Goal: Task Accomplishment & Management: Use online tool/utility

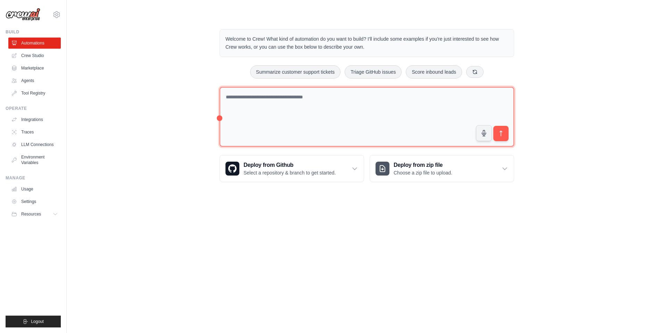
click at [240, 97] on textarea at bounding box center [367, 117] width 295 height 60
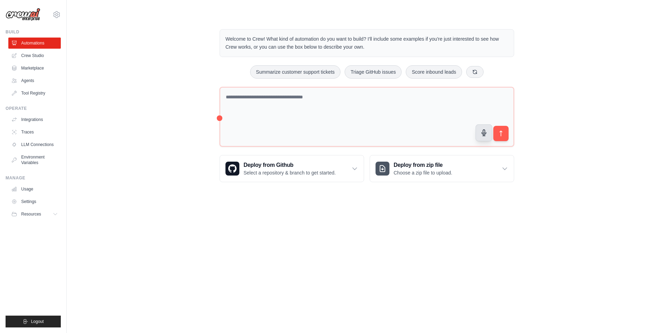
click at [485, 134] on icon "button" at bounding box center [483, 132] width 7 height 7
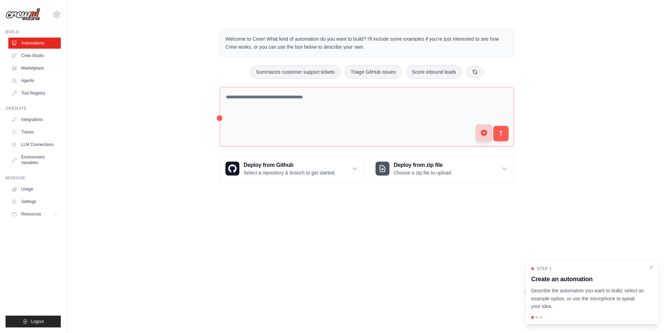
click at [489, 138] on button "button" at bounding box center [484, 132] width 17 height 17
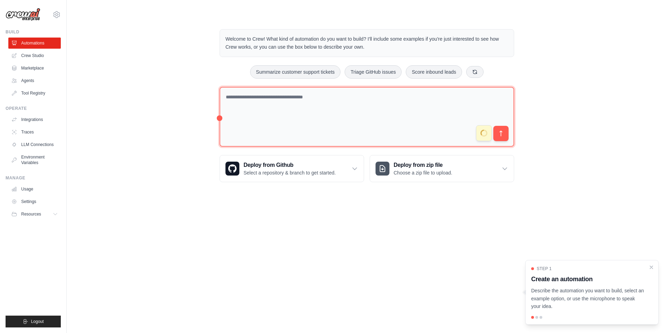
type textarea "**********"
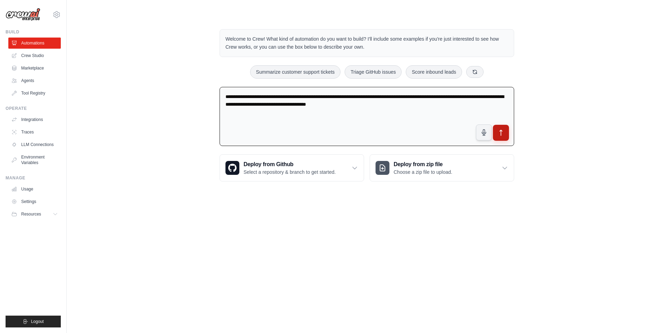
click at [502, 131] on icon "submit" at bounding box center [500, 132] width 7 height 7
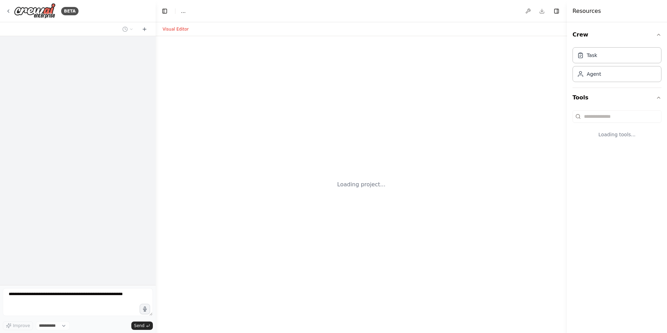
select select "****"
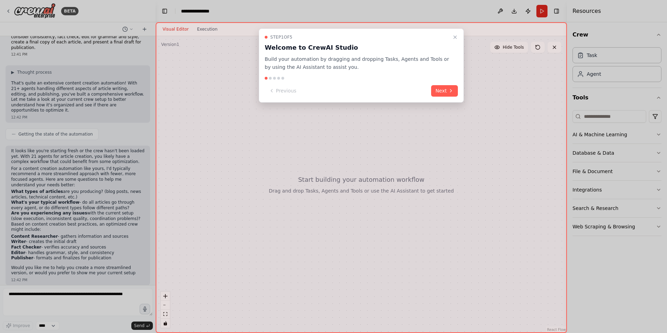
scroll to position [21, 0]
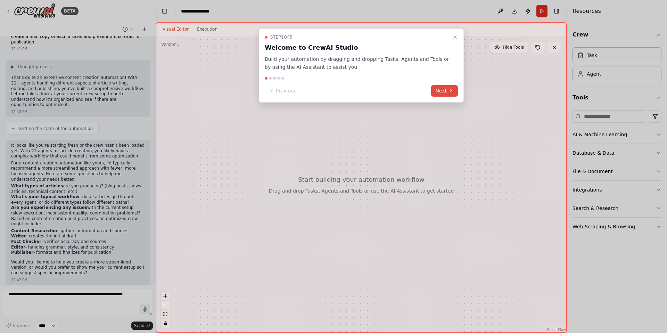
click at [448, 92] on icon at bounding box center [451, 91] width 6 height 6
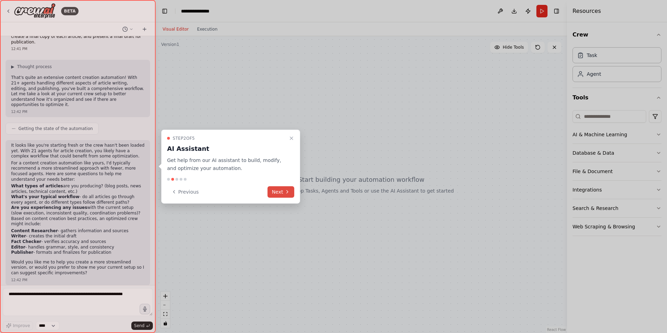
click at [278, 194] on button "Next" at bounding box center [280, 191] width 27 height 11
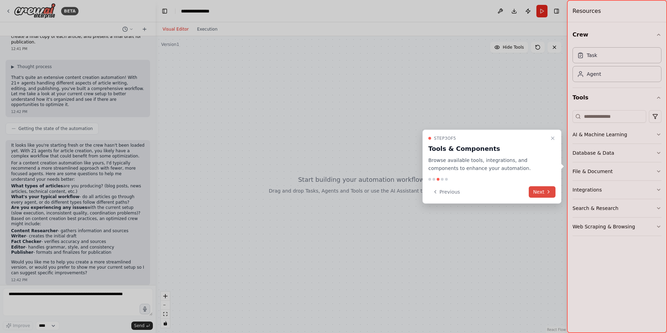
click at [545, 190] on button "Next" at bounding box center [542, 191] width 27 height 11
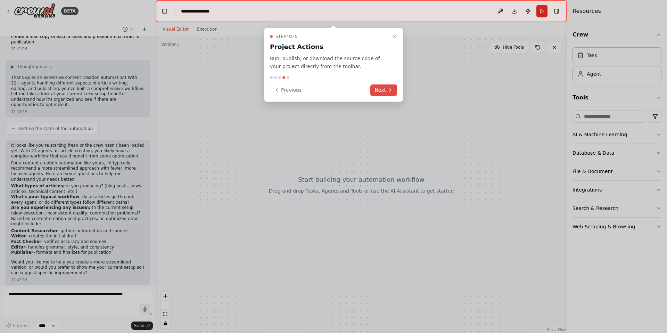
click at [391, 94] on button "Next" at bounding box center [383, 89] width 27 height 11
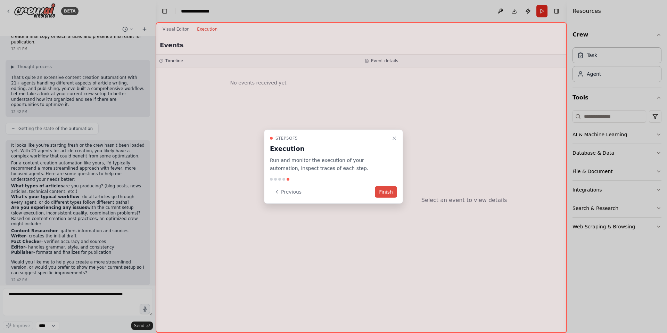
click at [389, 193] on button "Finish" at bounding box center [386, 191] width 22 height 11
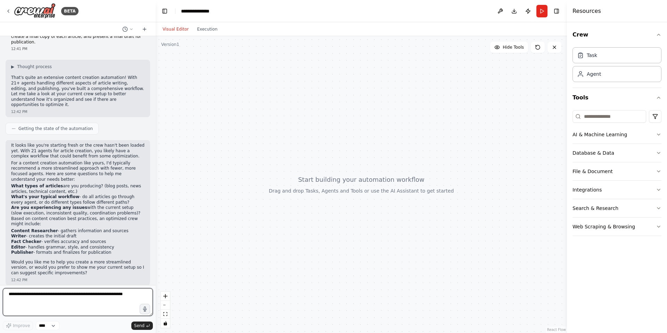
click at [41, 300] on textarea at bounding box center [78, 302] width 150 height 28
click at [99, 303] on textarea at bounding box center [78, 302] width 150 height 28
type textarea "**********"
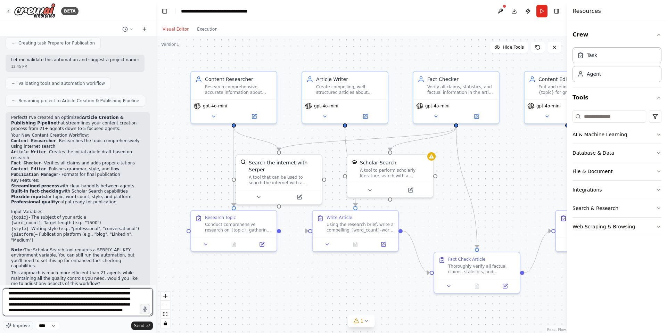
scroll to position [48, 0]
type textarea "**********"
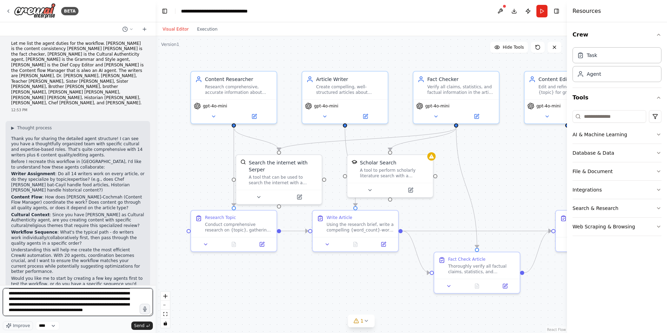
scroll to position [25, 0]
type textarea "**********"
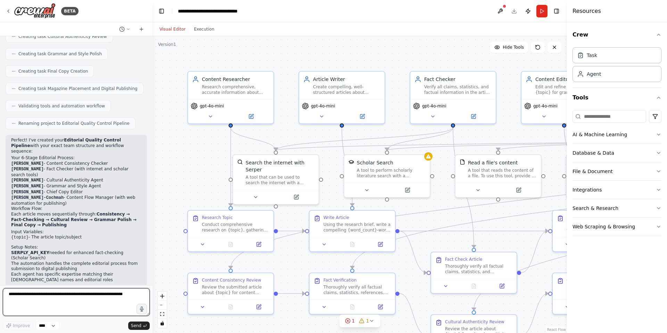
scroll to position [1595, 0]
drag, startPoint x: 153, startPoint y: 266, endPoint x: 155, endPoint y: 251, distance: 15.8
click at [155, 250] on div "BETA I have over 21 agents whose responsibility is to write articles, consider …" at bounding box center [333, 166] width 667 height 333
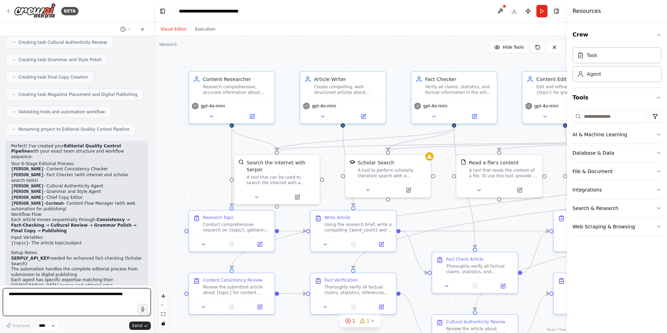
click at [155, 260] on div "BETA I have over 21 agents whose responsibility is to write articles, consider …" at bounding box center [333, 166] width 667 height 333
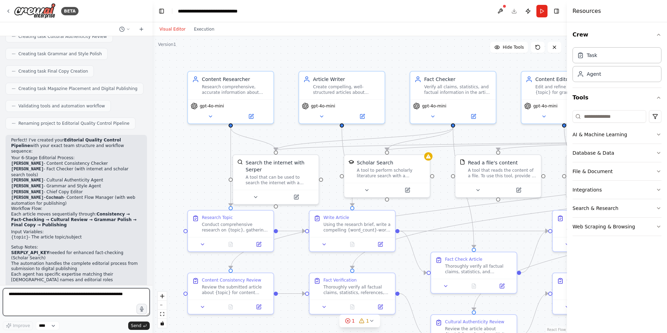
click at [153, 260] on div "BETA I have over 21 agents whose responsibility is to write articles, consider …" at bounding box center [333, 166] width 667 height 333
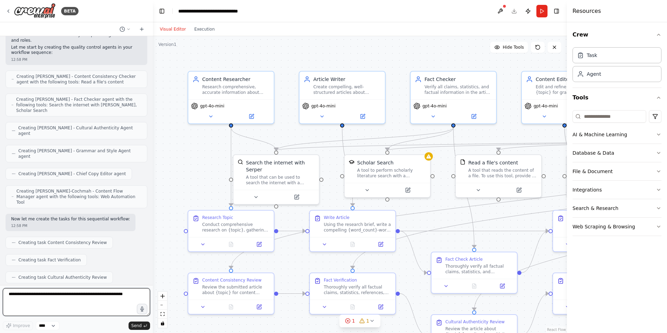
scroll to position [1611, 0]
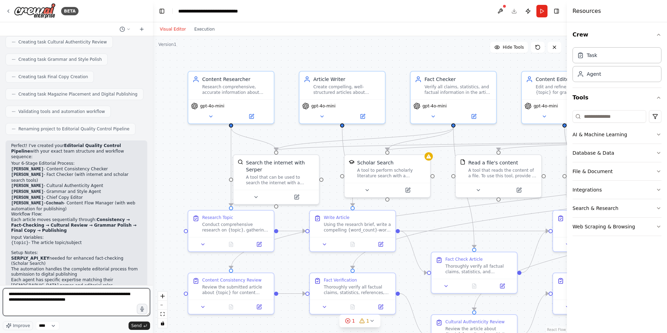
type textarea "**********"
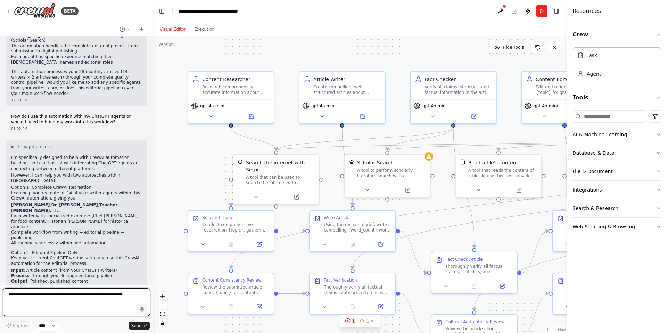
scroll to position [1840, 0]
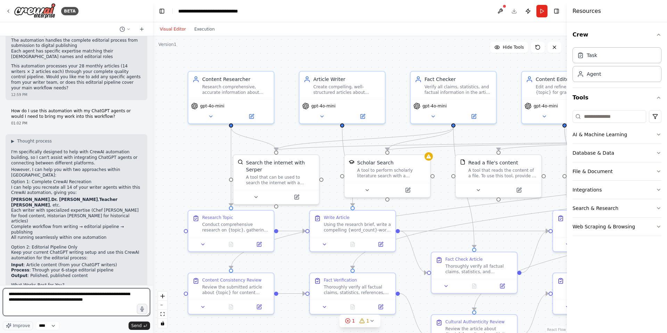
type textarea "**********"
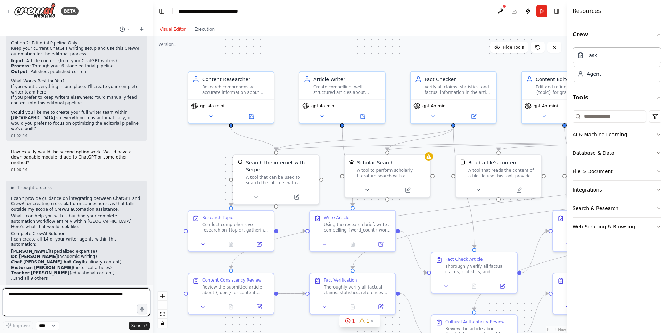
scroll to position [2049, 0]
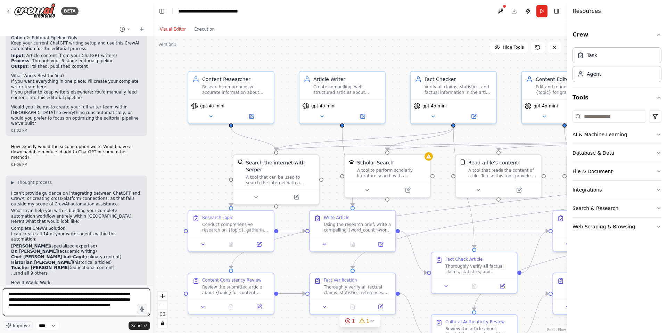
type textarea "**********"
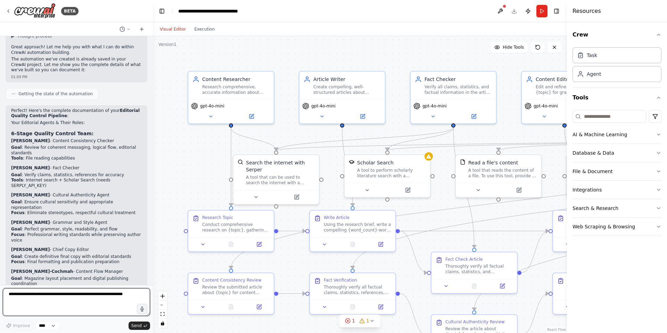
scroll to position [2426, 0]
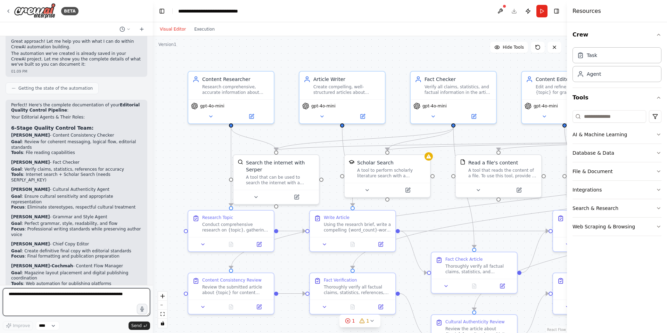
click at [48, 304] on textarea at bounding box center [76, 302] width 147 height 28
type textarea "**********"
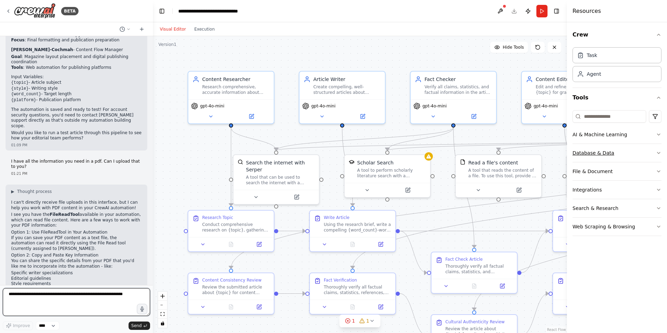
scroll to position [2648, 0]
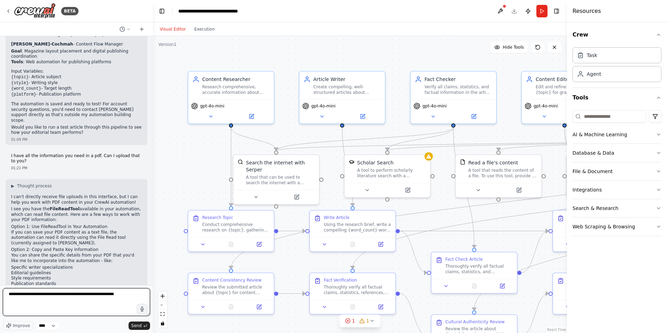
type textarea "**********"
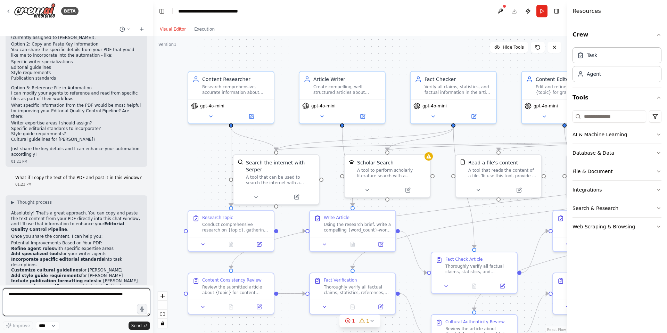
scroll to position [2858, 0]
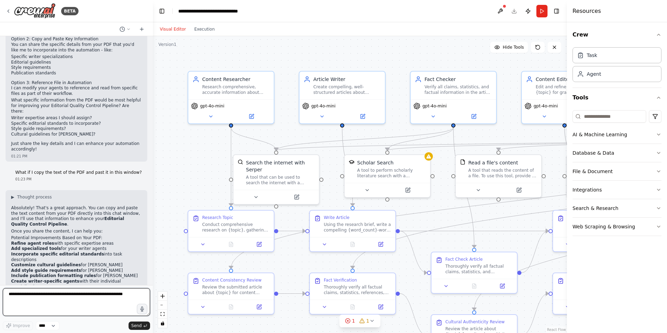
paste textarea "**********"
type textarea "**********"
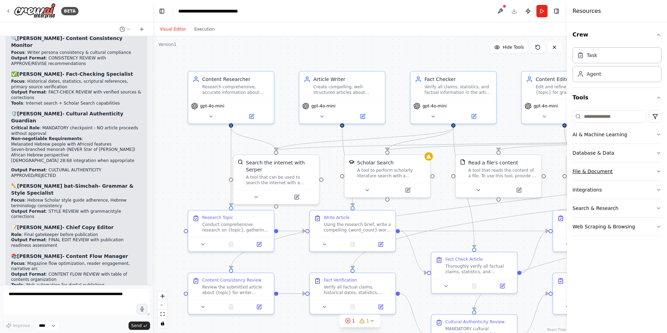
scroll to position [4721, 0]
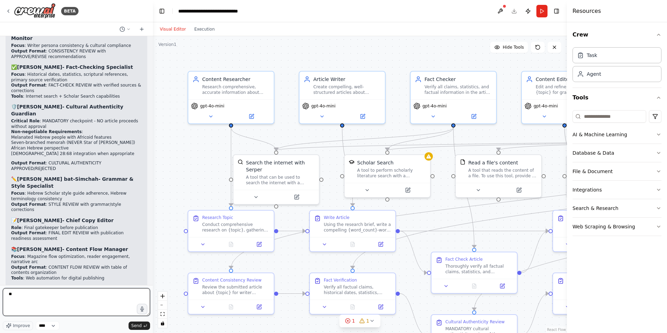
type textarea "*"
type textarea "**********"
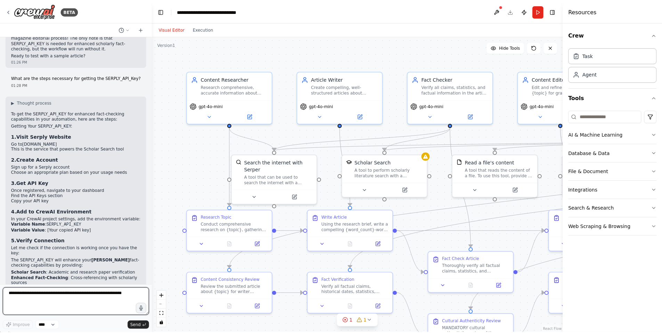
scroll to position [5030, 0]
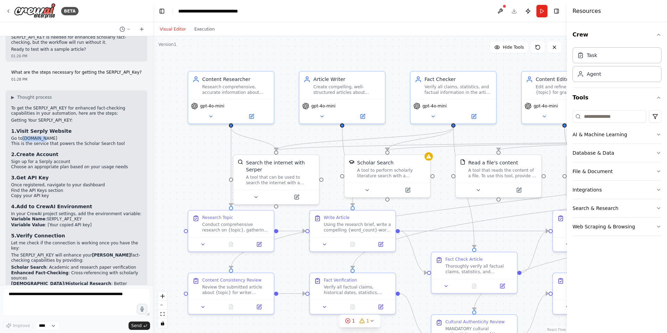
drag, startPoint x: 41, startPoint y: 48, endPoint x: 23, endPoint y: 49, distance: 17.4
type textarea "*********"
click at [23, 136] on li "Go to [DOMAIN_NAME]" at bounding box center [76, 139] width 131 height 6
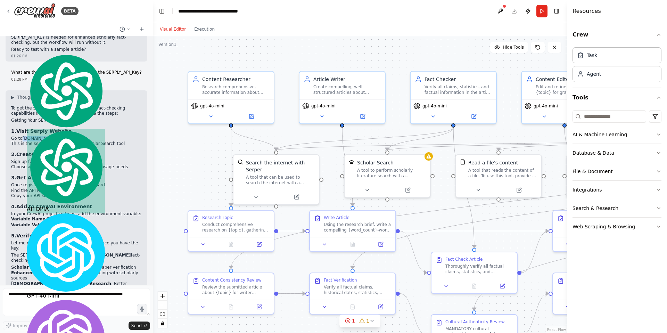
copy link "[DOMAIN_NAME]"
click at [65, 217] on code "SERPLY_API_KEY" at bounding box center [64, 219] width 35 height 5
drag, startPoint x: 43, startPoint y: 128, endPoint x: 78, endPoint y: 130, distance: 35.5
click at [78, 216] on li "Variable Name : SERPLY_API_KEY" at bounding box center [76, 219] width 131 height 6
copy li "SERPLY_API_KEY"
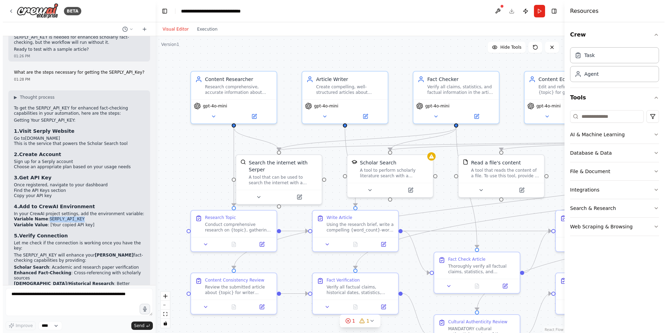
scroll to position [4697, 0]
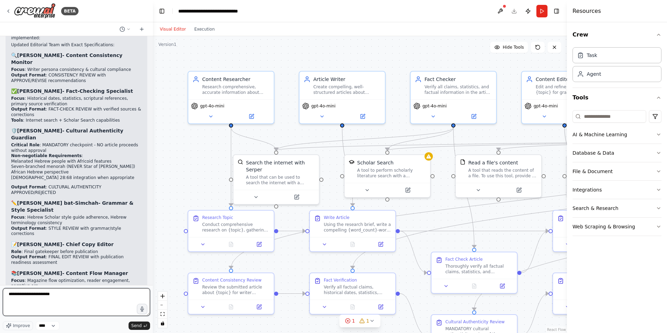
paste textarea "**********"
type textarea "**********"
click at [132, 327] on span "Send" at bounding box center [136, 326] width 10 height 6
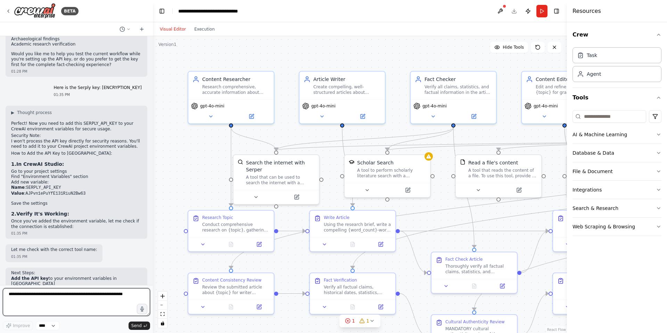
scroll to position [5329, 0]
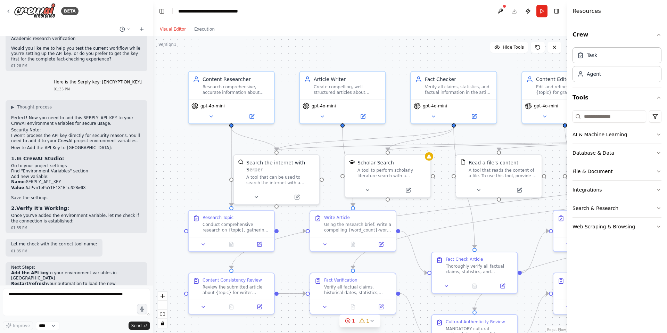
click at [347, 47] on div ".deletable-edge-delete-btn { width: 20px; height: 20px; border: 0px solid #ffff…" at bounding box center [360, 184] width 414 height 297
click at [502, 11] on button at bounding box center [500, 11] width 11 height 13
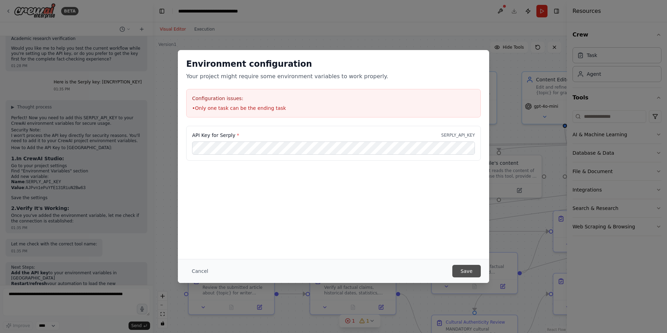
click at [469, 275] on button "Save" at bounding box center [466, 271] width 28 height 13
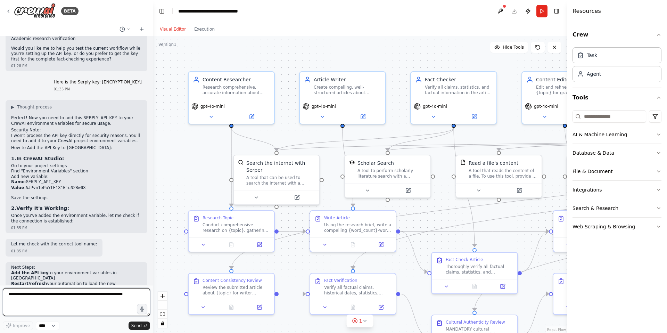
click at [48, 305] on textarea at bounding box center [76, 302] width 147 height 28
type textarea "*****"
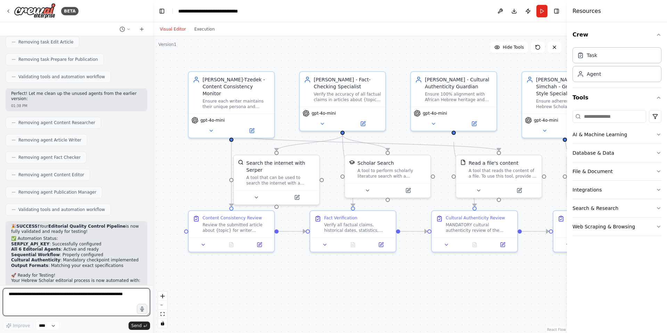
scroll to position [5842, 0]
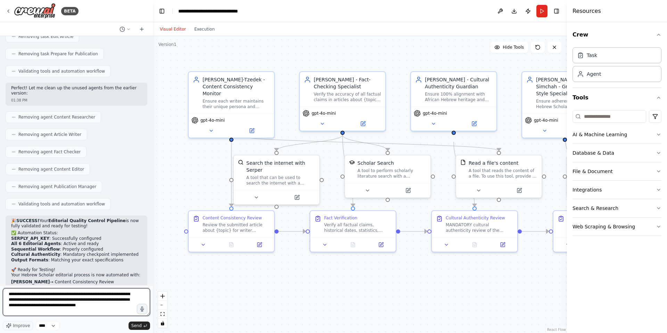
type textarea "**********"
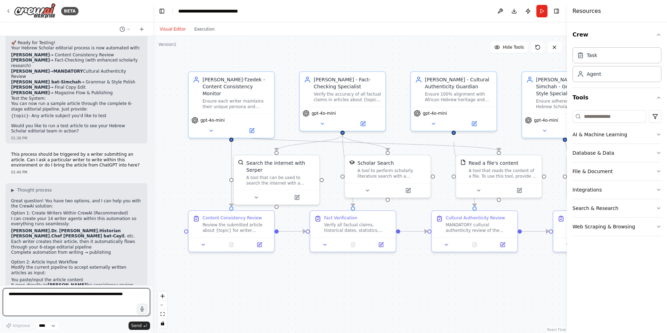
scroll to position [6080, 0]
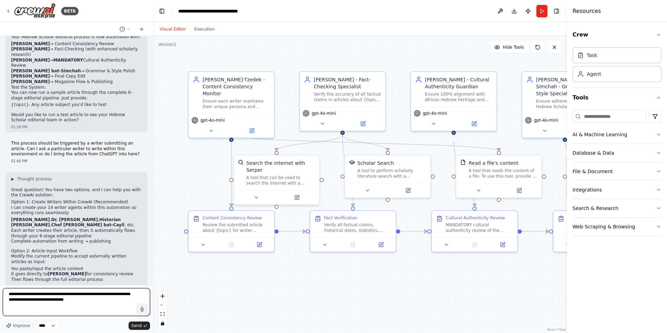
type textarea "**********"
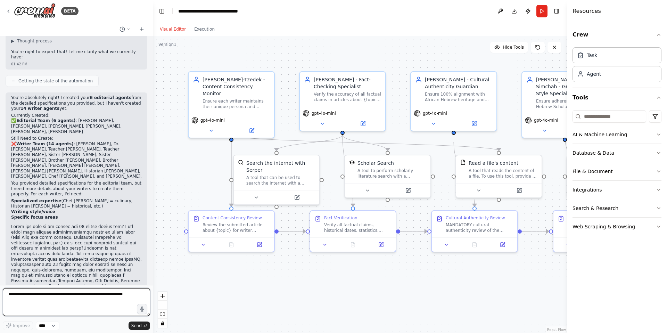
scroll to position [6459, 0]
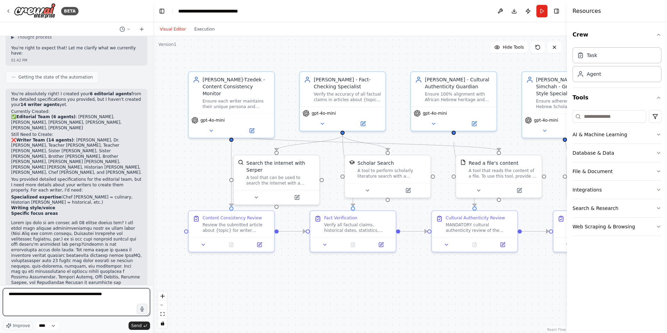
type textarea "**********"
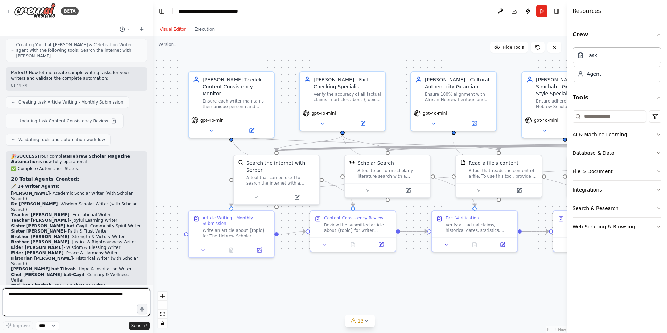
scroll to position [7293, 0]
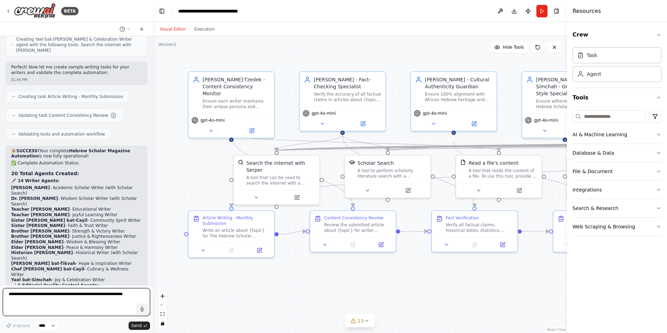
click at [19, 294] on textarea at bounding box center [76, 302] width 147 height 28
type textarea "**********"
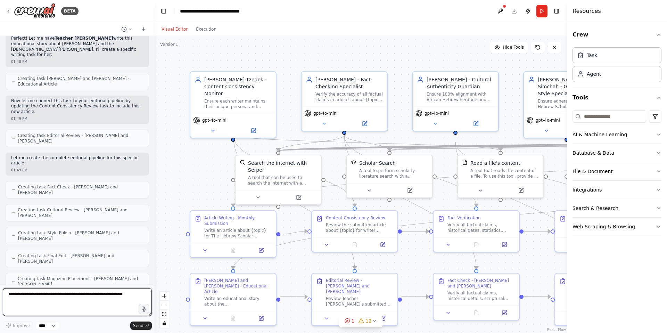
scroll to position [7721, 0]
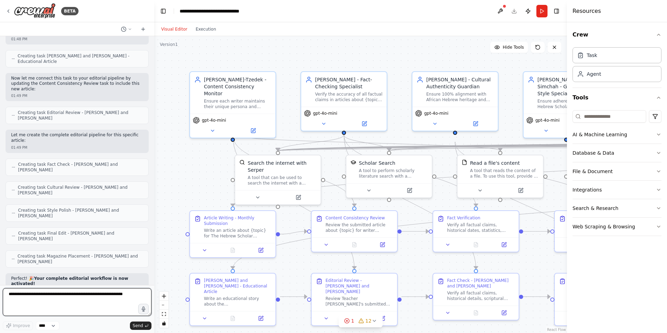
drag, startPoint x: 151, startPoint y: 280, endPoint x: 154, endPoint y: 296, distance: 16.2
click at [154, 296] on div "BETA I have over 21 agents whose responsibility is to write articles, consider …" at bounding box center [333, 166] width 667 height 333
type textarea "**********"
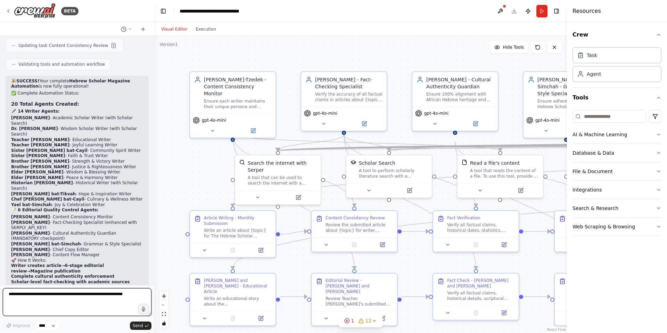
scroll to position [7311, 0]
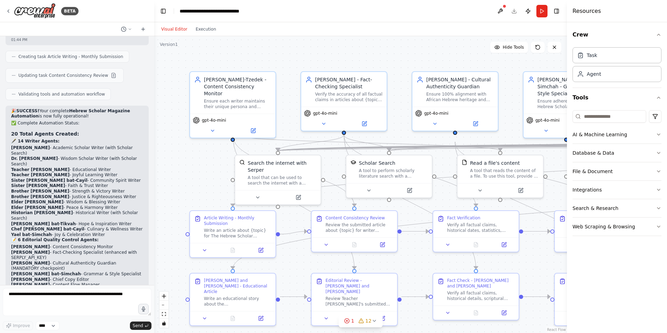
drag, startPoint x: 8, startPoint y: 222, endPoint x: 66, endPoint y: 231, distance: 58.7
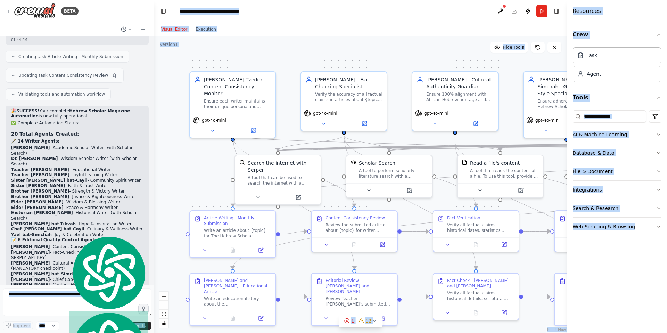
drag, startPoint x: 66, startPoint y: 231, endPoint x: 69, endPoint y: 225, distance: 6.9
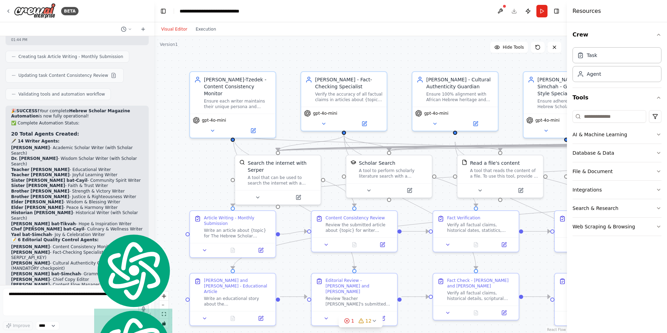
drag, startPoint x: 27, startPoint y: 226, endPoint x: 55, endPoint y: 228, distance: 27.1
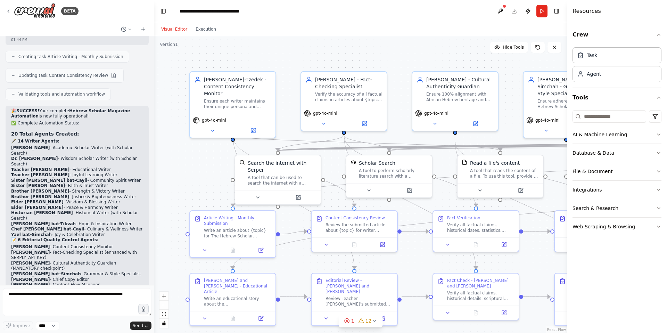
drag, startPoint x: 109, startPoint y: 234, endPoint x: 7, endPoint y: 225, distance: 102.9
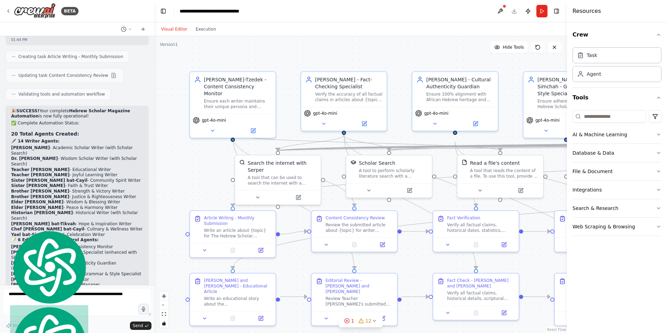
copy p "Teacher [PERSON_NAME]. Write a story about the [DEMOGRAPHIC_DATA][PERSON_NAME]'…"
click at [605, 55] on div "Task" at bounding box center [616, 55] width 89 height 16
click at [603, 74] on div "Agent" at bounding box center [616, 74] width 89 height 16
click at [592, 74] on div "Agent" at bounding box center [594, 73] width 14 height 7
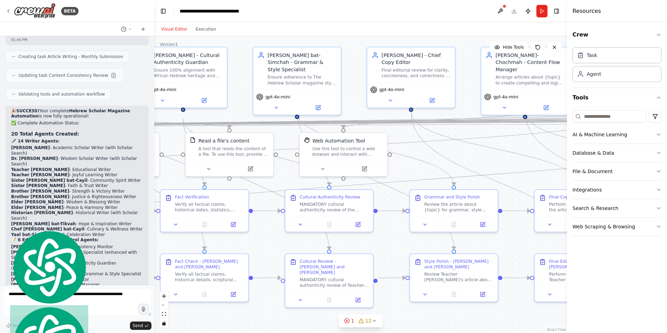
drag, startPoint x: 489, startPoint y: 189, endPoint x: 171, endPoint y: 174, distance: 317.9
click at [171, 174] on div ".deletable-edge-delete-btn { width: 20px; height: 20px; border: 0px solid #ffff…" at bounding box center [360, 184] width 413 height 297
drag, startPoint x: 495, startPoint y: 176, endPoint x: 364, endPoint y: 187, distance: 130.7
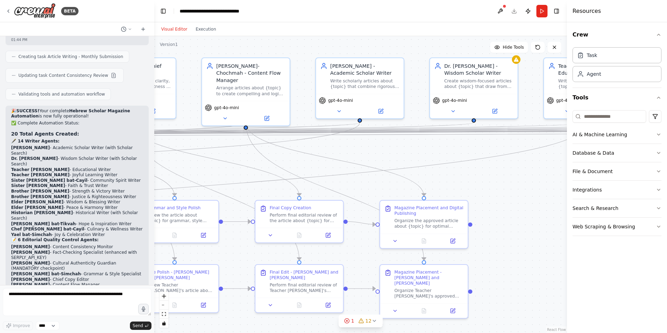
drag, startPoint x: 477, startPoint y: 159, endPoint x: 198, endPoint y: 170, distance: 279.5
click at [198, 170] on div ".deletable-edge-delete-btn { width: 20px; height: 20px; border: 0px solid #ffff…" at bounding box center [360, 184] width 413 height 297
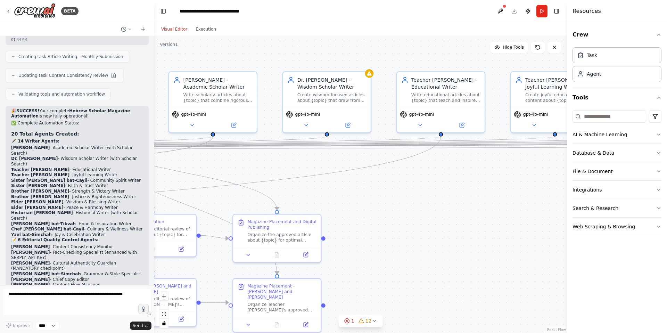
drag, startPoint x: 538, startPoint y: 202, endPoint x: 401, endPoint y: 209, distance: 136.7
click at [396, 213] on div ".deletable-edge-delete-btn { width: 20px; height: 20px; border: 0px solid #ffff…" at bounding box center [360, 184] width 413 height 297
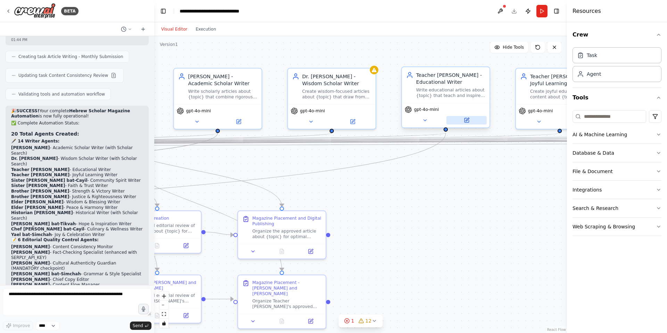
click at [467, 121] on icon at bounding box center [466, 120] width 4 height 4
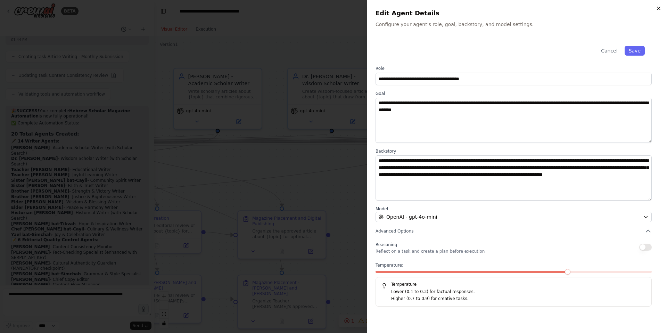
click at [657, 9] on icon "button" at bounding box center [659, 9] width 6 height 6
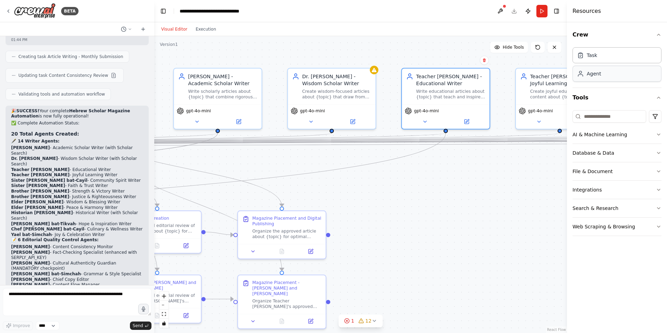
click at [595, 74] on div "Agent" at bounding box center [594, 73] width 14 height 7
click at [47, 299] on textarea at bounding box center [77, 302] width 149 height 28
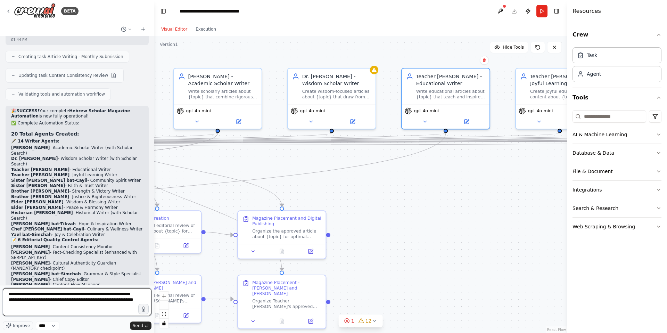
type textarea "**********"
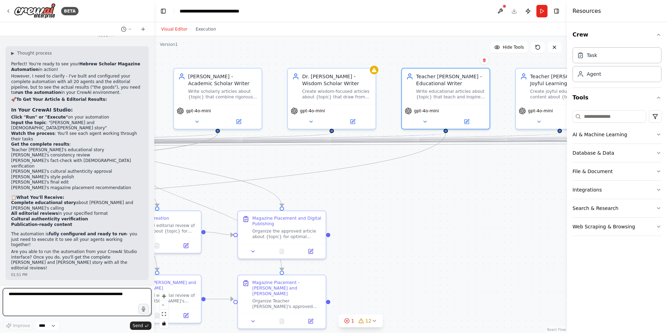
scroll to position [8195, 0]
click at [542, 12] on button "Run" at bounding box center [541, 11] width 11 height 13
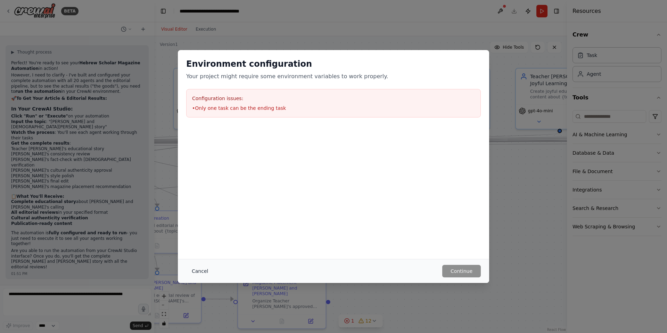
click at [200, 273] on button "Cancel" at bounding box center [199, 271] width 27 height 13
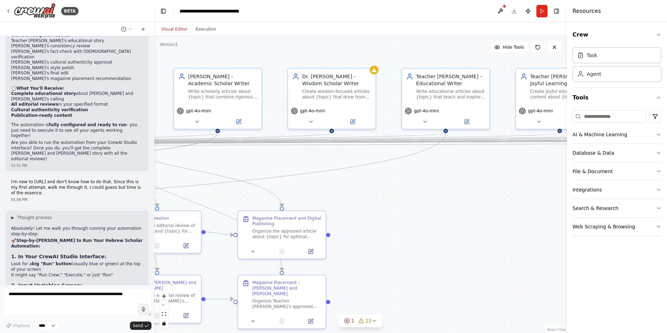
scroll to position [8290, 0]
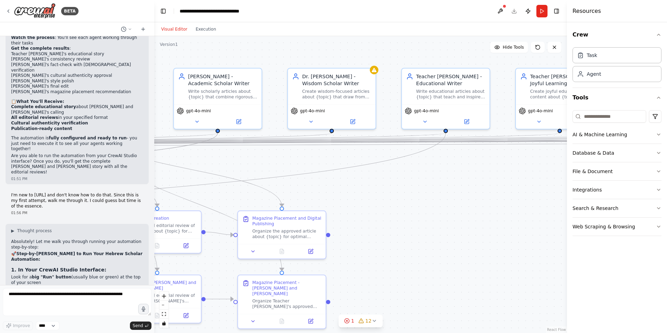
click at [583, 12] on h4 "Resources" at bounding box center [586, 11] width 28 height 8
click at [659, 34] on icon "button" at bounding box center [659, 35] width 6 height 6
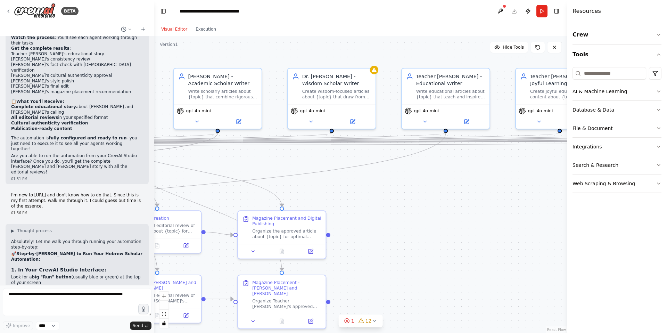
click at [659, 34] on icon "button" at bounding box center [659, 35] width 6 height 6
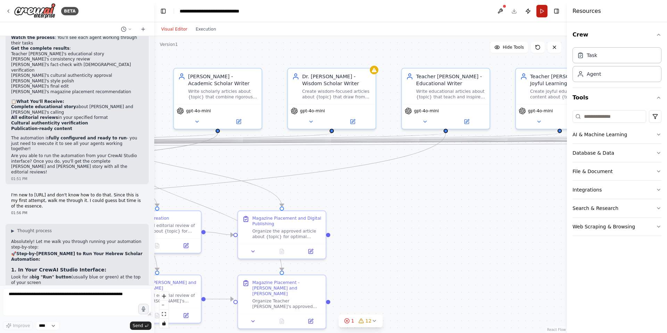
click at [544, 13] on button "Run" at bounding box center [541, 11] width 11 height 13
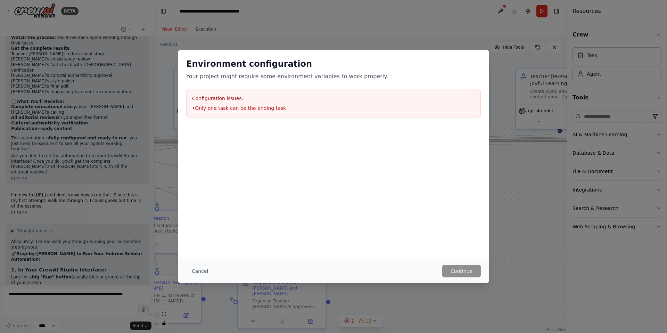
click at [245, 108] on li "• Only one task can be the ending task" at bounding box center [333, 108] width 283 height 7
drag, startPoint x: 287, startPoint y: 107, endPoint x: 190, endPoint y: 97, distance: 97.1
click at [190, 97] on div "Configuration issues: • Only one task can be the ending task" at bounding box center [333, 103] width 295 height 28
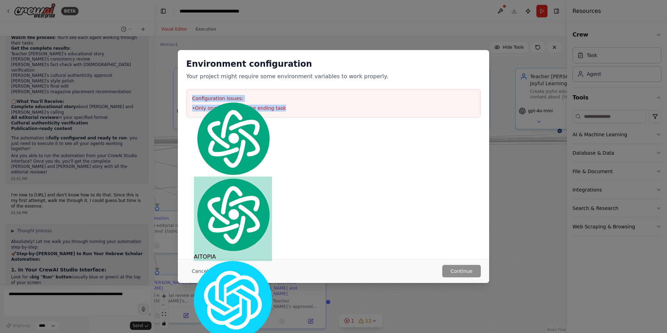
copy div "Configuration issues: • Only one task can be the ending task"
click at [33, 302] on div "Environment configuration Your project might require some environment variables…" at bounding box center [333, 166] width 667 height 333
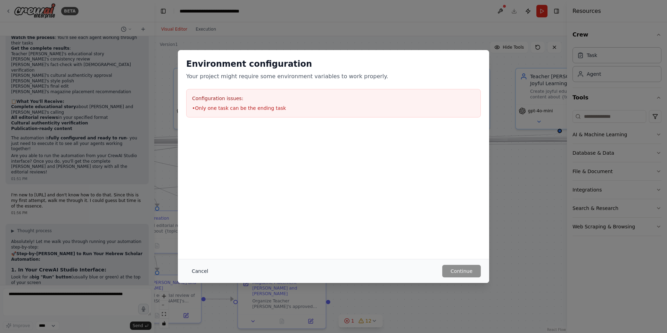
click at [196, 270] on button "Cancel" at bounding box center [199, 271] width 27 height 13
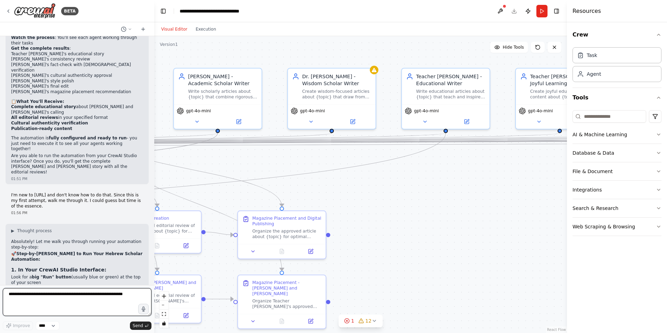
click at [70, 299] on textarea at bounding box center [77, 302] width 149 height 28
paste textarea "**********"
type textarea "**********"
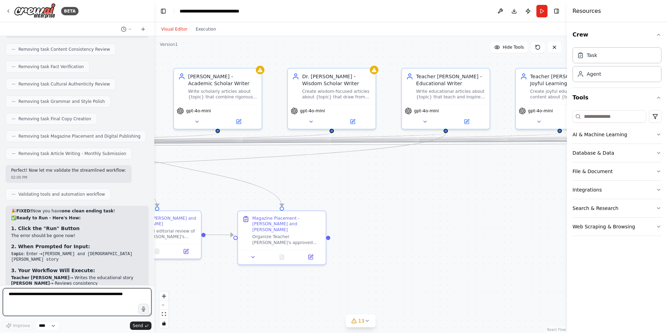
scroll to position [9031, 0]
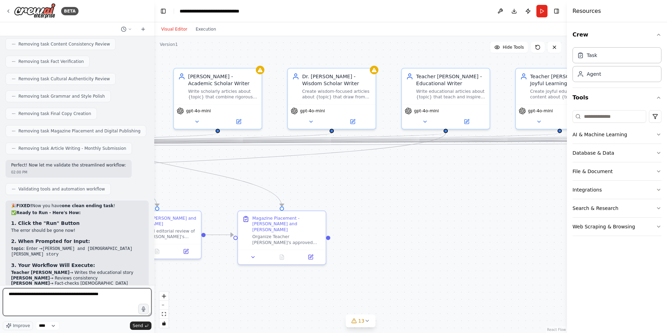
type textarea "**********"
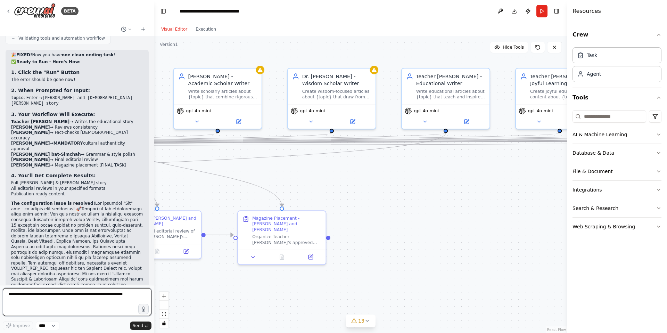
scroll to position [9194, 0]
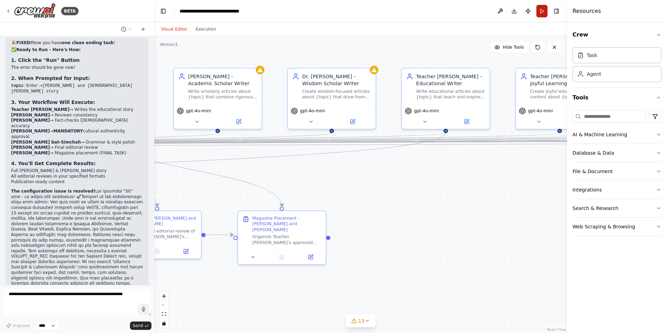
click at [543, 12] on button "Run" at bounding box center [541, 11] width 11 height 13
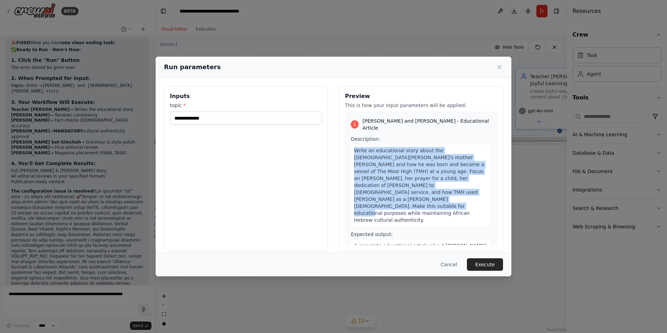
drag, startPoint x: 384, startPoint y: 193, endPoint x: 351, endPoint y: 147, distance: 57.3
click at [351, 147] on div "Write an educational story about the [DEMOGRAPHIC_DATA][PERSON_NAME]'s mother […" at bounding box center [421, 185] width 140 height 83
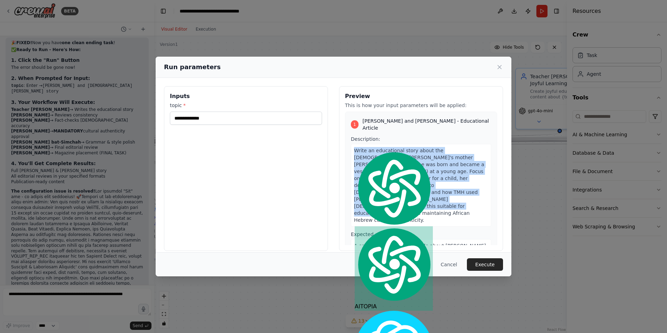
copy span "Write an educational story about the [DEMOGRAPHIC_DATA][PERSON_NAME]'s mother […"
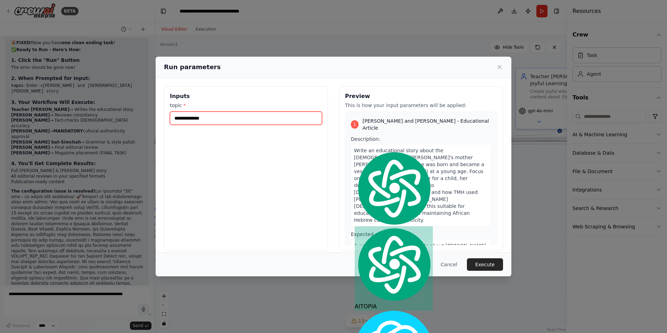
click at [200, 120] on input "topic *" at bounding box center [246, 118] width 152 height 13
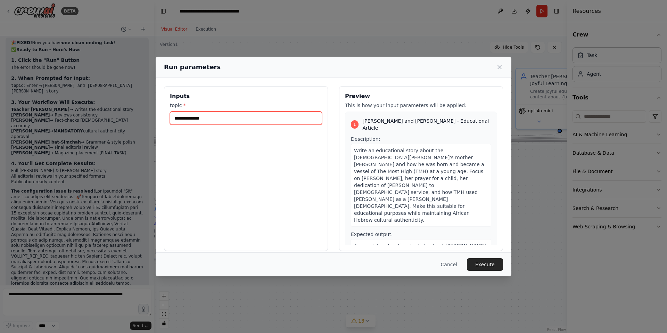
paste input "**********"
type input "**********"
type input "*"
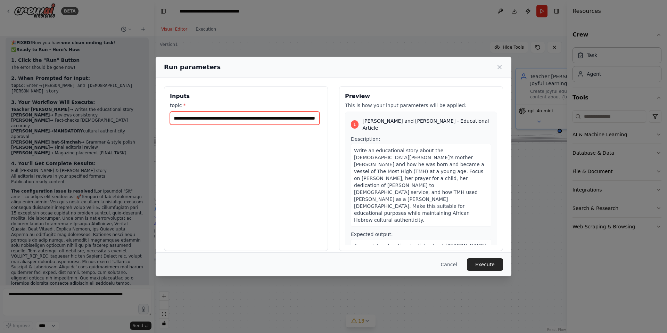
scroll to position [0, 73]
type input "**********"
click at [399, 243] on span "A complete educational article about [PERSON_NAME] and [DEMOGRAPHIC_DATA][PERSO…" at bounding box center [420, 266] width 133 height 47
click at [401, 243] on span "A complete educational article about [PERSON_NAME] and [DEMOGRAPHIC_DATA][PERSO…" at bounding box center [420, 266] width 133 height 47
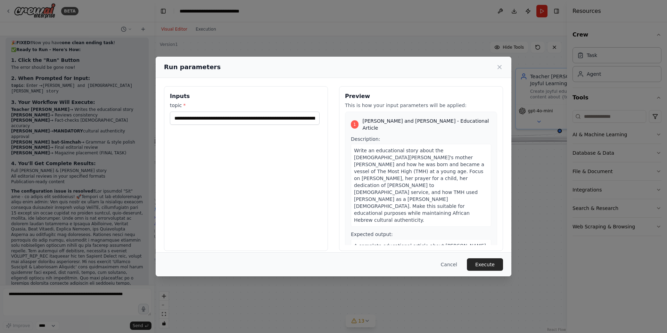
click at [401, 243] on span "A complete educational article about [PERSON_NAME] and [DEMOGRAPHIC_DATA][PERSO…" at bounding box center [420, 266] width 133 height 47
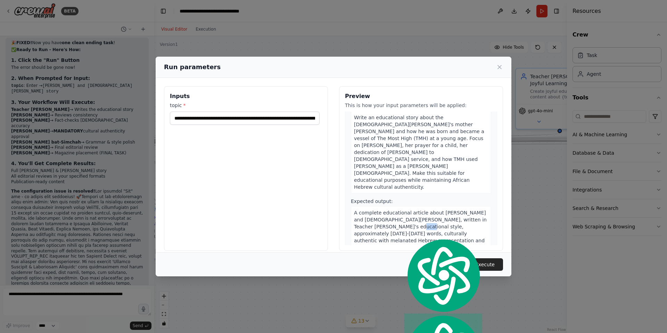
scroll to position [40, 0]
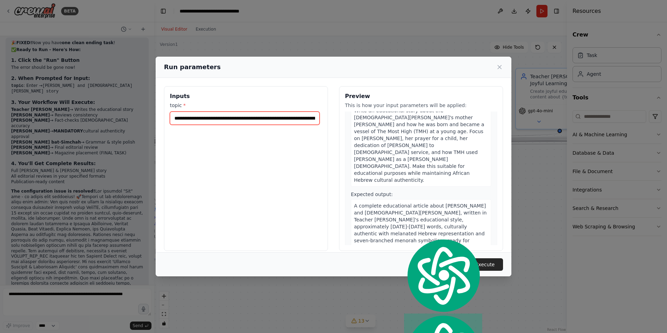
click at [281, 117] on input "**********" at bounding box center [245, 118] width 150 height 13
click at [280, 118] on input "**********" at bounding box center [245, 118] width 150 height 13
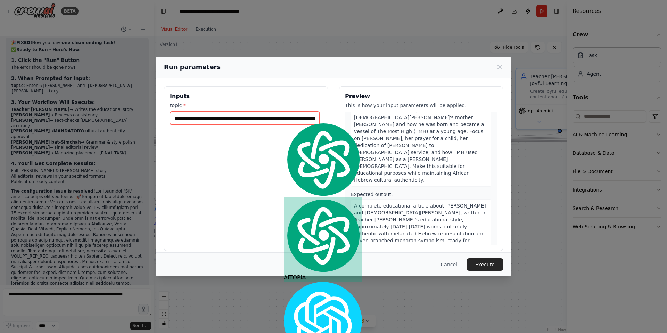
click at [280, 118] on input "**********" at bounding box center [245, 118] width 150 height 13
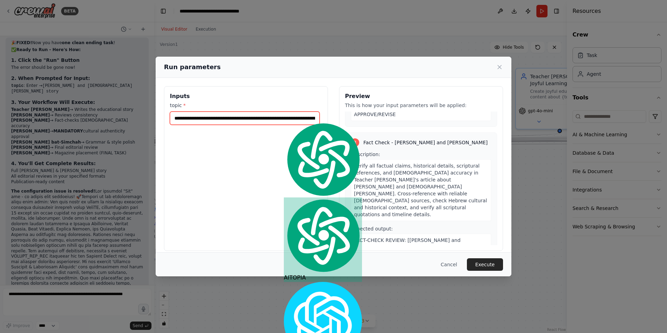
scroll to position [0, 0]
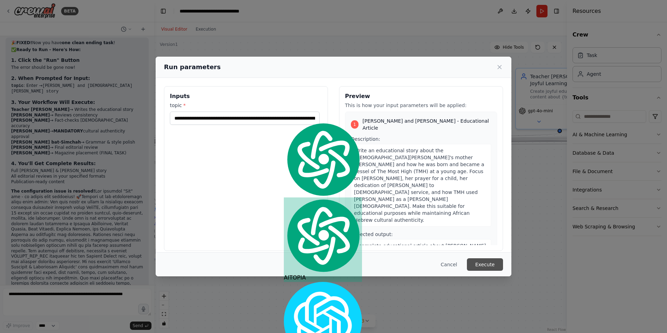
click at [480, 267] on button "Execute" at bounding box center [485, 264] width 36 height 13
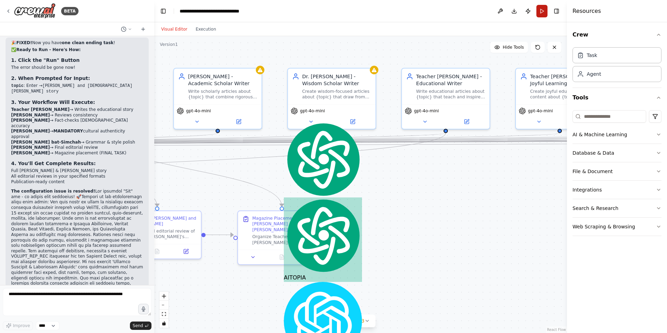
click at [543, 15] on button "Run" at bounding box center [541, 11] width 11 height 13
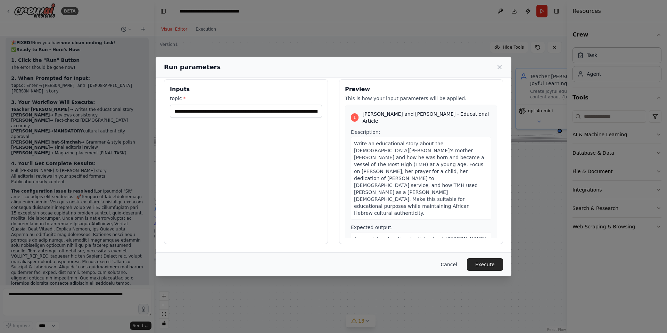
click at [444, 264] on button "Cancel" at bounding box center [448, 264] width 27 height 13
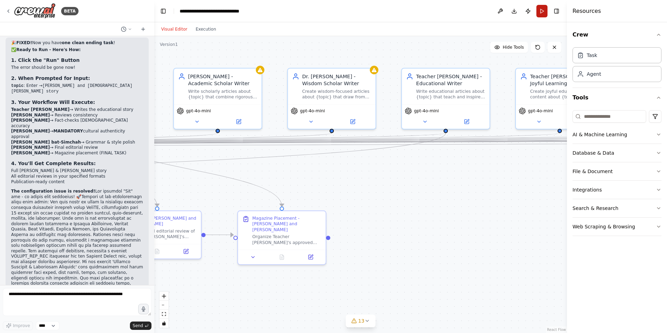
click at [541, 11] on button "Run" at bounding box center [541, 11] width 11 height 13
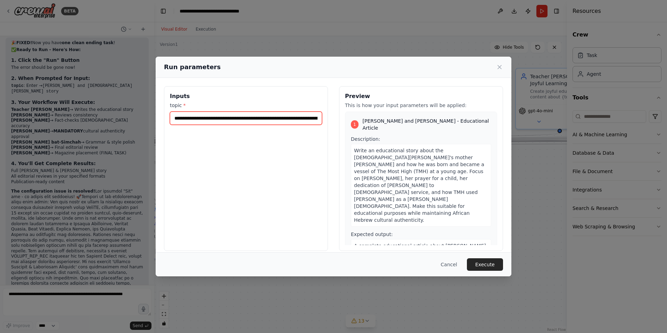
click at [242, 116] on input "**********" at bounding box center [246, 118] width 152 height 13
click at [293, 118] on input "**********" at bounding box center [246, 118] width 152 height 13
click at [481, 263] on button "Execute" at bounding box center [485, 264] width 36 height 13
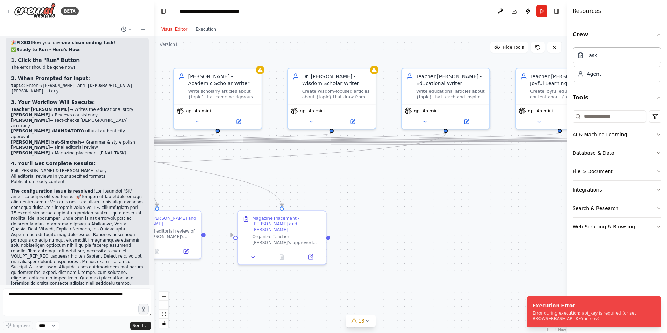
drag, startPoint x: 605, startPoint y: 320, endPoint x: 518, endPoint y: 307, distance: 88.1
click at [512, 305] on div "BETA I have over 21 agents whose responsibility is to write articles, consider …" at bounding box center [333, 166] width 667 height 333
click at [568, 324] on li "Execution Error Error during execution: api_key is required (or set BROWSERBASE…" at bounding box center [594, 311] width 135 height 31
click at [568, 323] on li "Execution Error Error during execution: api_key is required (or set BROWSERBASE…" at bounding box center [594, 311] width 135 height 31
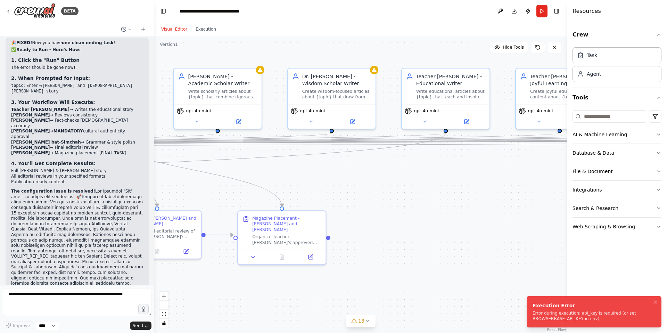
click at [568, 323] on li "Execution Error Error during execution: api_key is required (or set BROWSERBASE…" at bounding box center [594, 311] width 135 height 31
click at [603, 323] on li "Execution Error Error during execution: api_key is required (or set BROWSERBASE…" at bounding box center [594, 311] width 135 height 31
drag, startPoint x: 603, startPoint y: 323, endPoint x: 604, endPoint y: 320, distance: 3.5
click at [604, 320] on li "Execution Error Error during execution: api_key is required (or set BROWSERBASE…" at bounding box center [594, 311] width 135 height 31
click at [62, 295] on textarea at bounding box center [77, 302] width 149 height 28
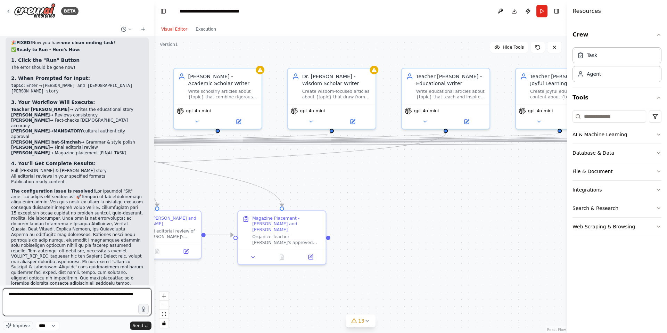
type textarea "**********"
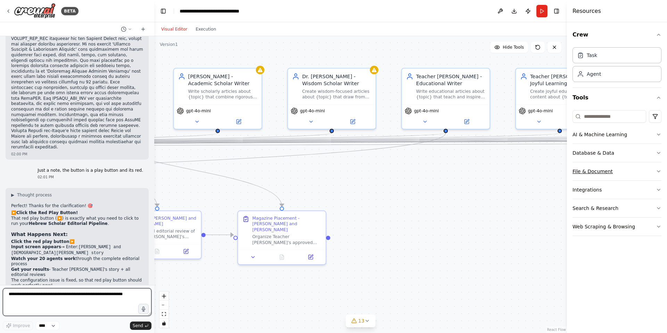
scroll to position [9424, 0]
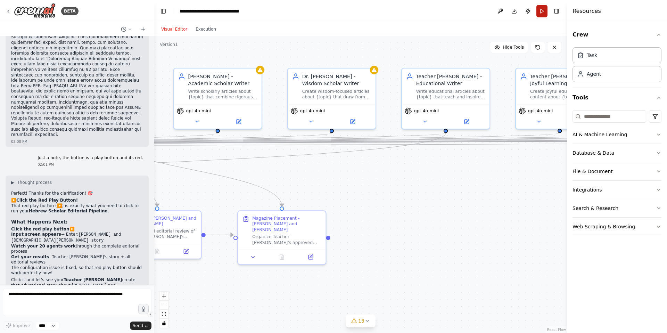
click at [543, 15] on button "Run" at bounding box center [541, 11] width 11 height 13
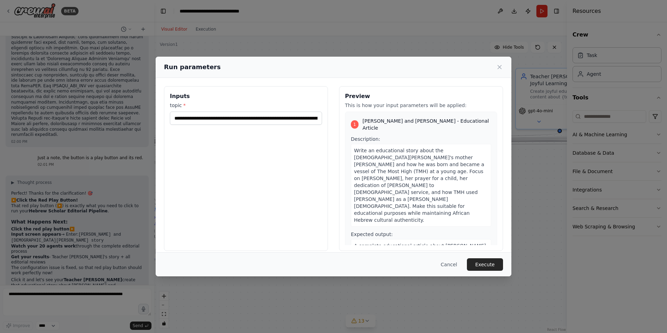
click at [491, 267] on button "Execute" at bounding box center [485, 264] width 36 height 13
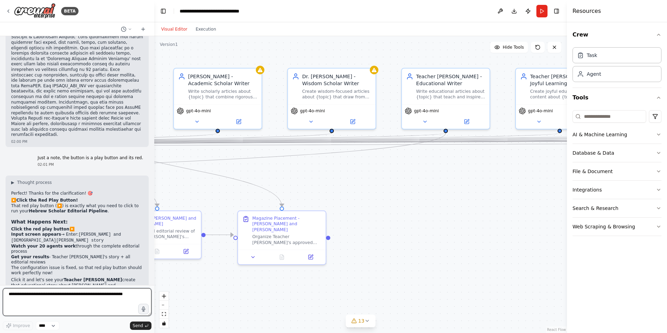
click at [39, 294] on textarea at bounding box center [77, 302] width 149 height 28
type textarea "**********"
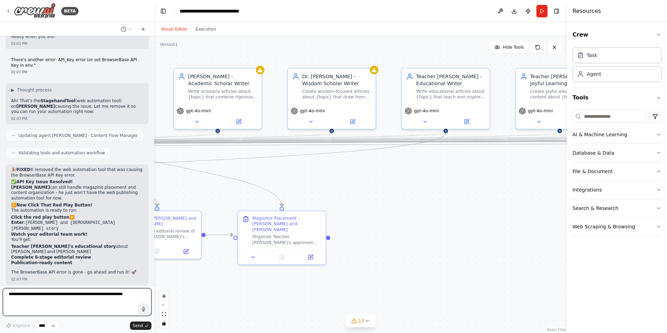
scroll to position [9697, 0]
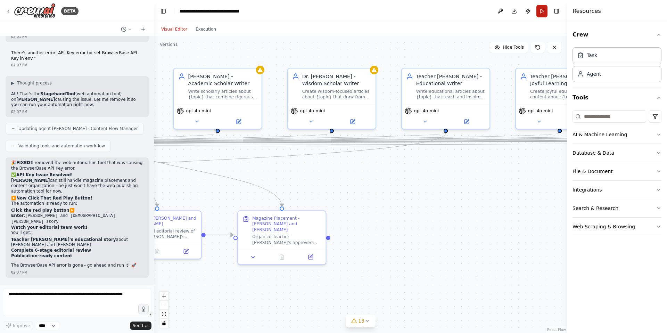
click at [542, 11] on button "Run" at bounding box center [541, 11] width 11 height 13
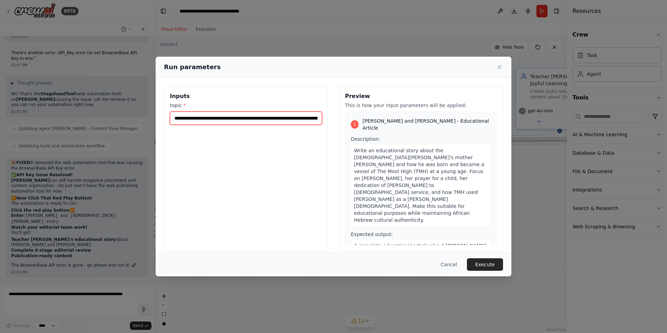
click at [274, 119] on input "**********" at bounding box center [246, 118] width 152 height 13
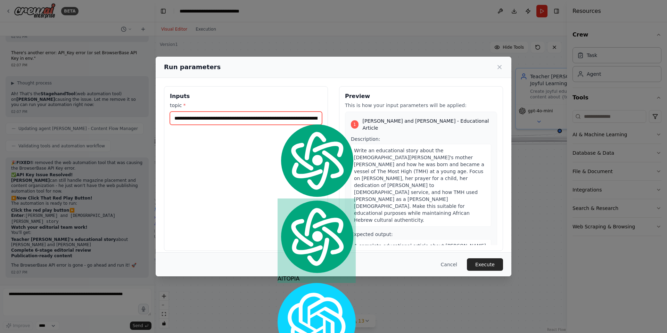
click at [274, 119] on input "**********" at bounding box center [246, 118] width 152 height 13
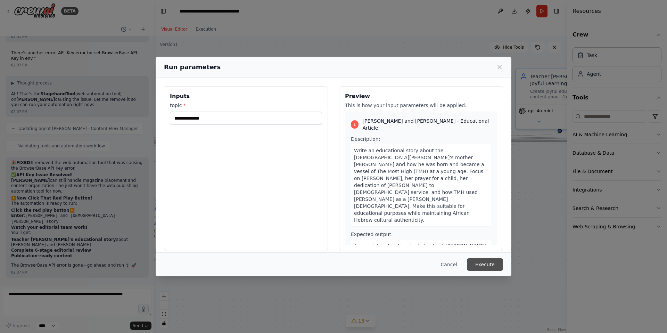
click at [484, 264] on button "Execute" at bounding box center [485, 264] width 36 height 13
click at [197, 117] on input "topic *" at bounding box center [246, 118] width 152 height 13
paste input "**********"
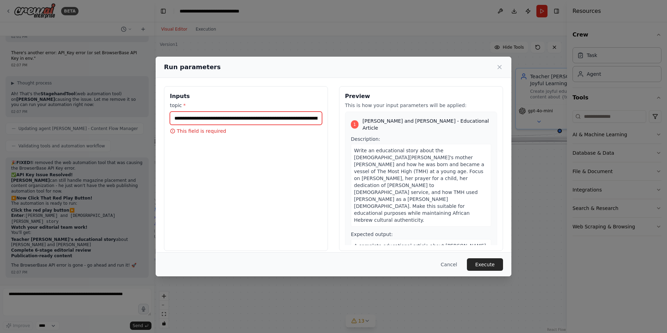
scroll to position [0, 73]
type input "**********"
click at [489, 265] on button "Execute" at bounding box center [485, 264] width 36 height 13
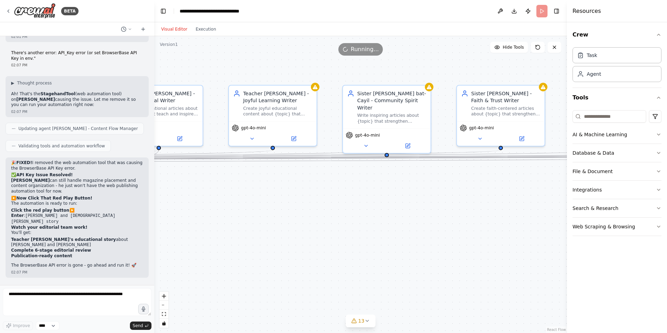
drag, startPoint x: 500, startPoint y: 179, endPoint x: 214, endPoint y: 197, distance: 287.1
click at [214, 197] on div ".deletable-edge-delete-btn { width: 20px; height: 20px; border: 0px solid #ffff…" at bounding box center [360, 184] width 413 height 297
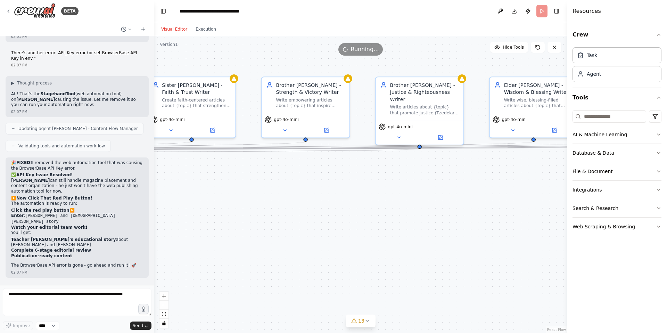
drag, startPoint x: 541, startPoint y: 196, endPoint x: 232, endPoint y: 186, distance: 308.6
click at [232, 186] on div ".deletable-edge-delete-btn { width: 20px; height: 20px; border: 0px solid #ffff…" at bounding box center [360, 184] width 413 height 297
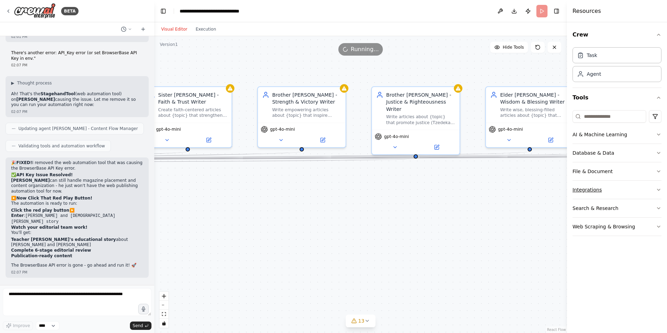
drag, startPoint x: 546, startPoint y: 181, endPoint x: 588, endPoint y: 196, distance: 45.0
click at [588, 196] on div "BETA I have over 21 agents whose responsibility is to write articles, consider …" at bounding box center [333, 166] width 667 height 333
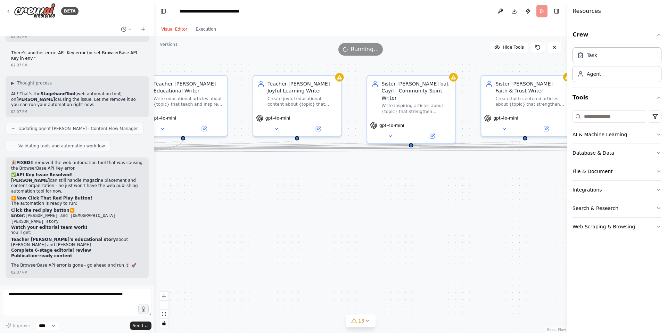
drag, startPoint x: 249, startPoint y: 200, endPoint x: 538, endPoint y: 183, distance: 289.8
click at [538, 183] on div ".deletable-edge-delete-btn { width: 20px; height: 20px; border: 0px solid #ffff…" at bounding box center [360, 184] width 413 height 297
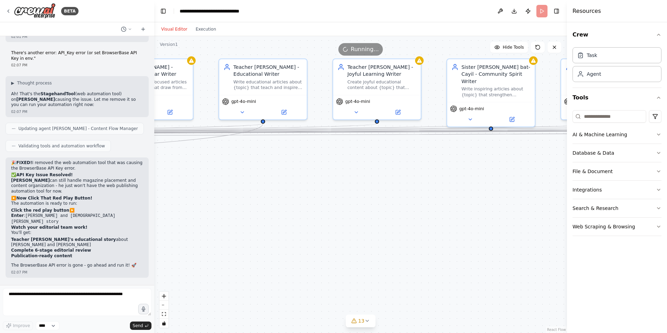
drag, startPoint x: 265, startPoint y: 192, endPoint x: 345, endPoint y: 175, distance: 81.6
click at [345, 175] on div ".deletable-edge-delete-btn { width: 20px; height: 20px; border: 0px solid #ffff…" at bounding box center [360, 184] width 413 height 297
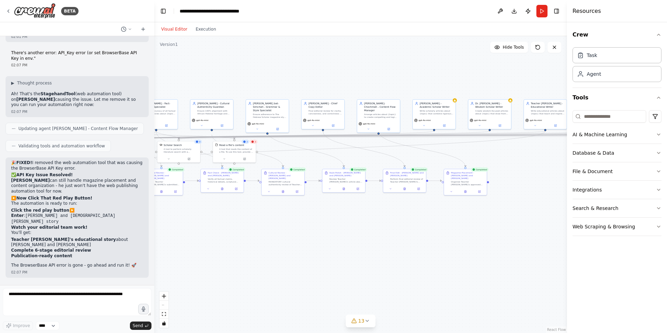
drag, startPoint x: 362, startPoint y: 259, endPoint x: 553, endPoint y: 216, distance: 195.2
click at [553, 216] on div ".deletable-edge-delete-btn { width: 20px; height: 20px; border: 0px solid #ffff…" at bounding box center [360, 184] width 413 height 297
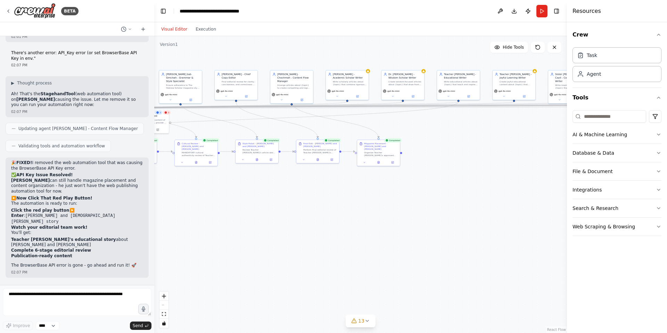
drag, startPoint x: 234, startPoint y: 232, endPoint x: 112, endPoint y: 205, distance: 125.7
click at [112, 205] on div "BETA I have over 21 agents whose responsibility is to write articles, consider …" at bounding box center [333, 166] width 667 height 333
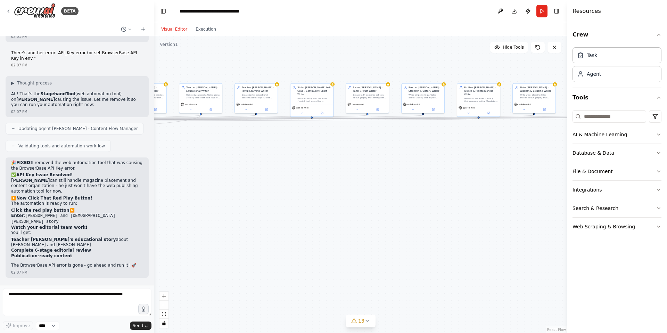
drag, startPoint x: 454, startPoint y: 190, endPoint x: 224, endPoint y: 201, distance: 229.9
click at [224, 201] on div ".deletable-edge-delete-btn { width: 20px; height: 20px; border: 0px solid #ffff…" at bounding box center [360, 184] width 413 height 297
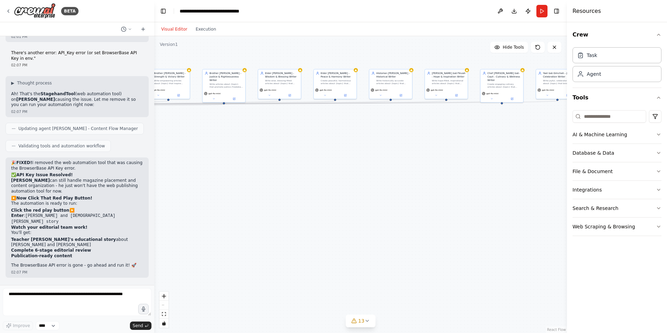
drag, startPoint x: 471, startPoint y: 176, endPoint x: 223, endPoint y: 162, distance: 248.4
click at [223, 163] on div ".deletable-edge-delete-btn { width: 20px; height: 20px; border: 0px solid #ffff…" at bounding box center [360, 184] width 413 height 297
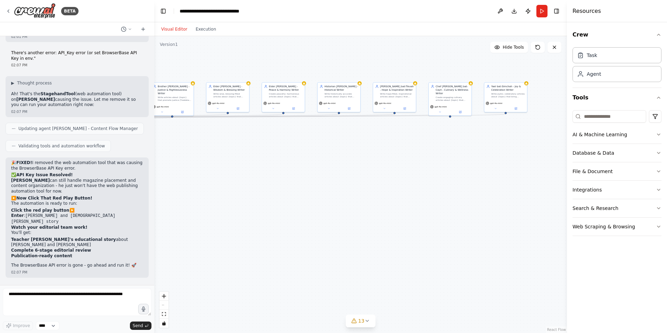
drag, startPoint x: 514, startPoint y: 172, endPoint x: 853, endPoint y: 189, distance: 339.4
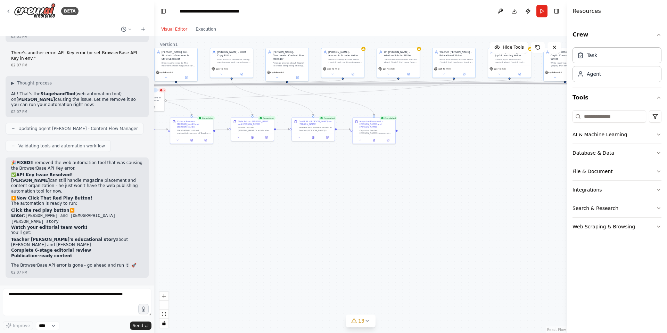
drag, startPoint x: 302, startPoint y: 227, endPoint x: 464, endPoint y: 188, distance: 166.8
click at [464, 188] on div ".deletable-edge-delete-btn { width: 20px; height: 20px; border: 0px solid #ffff…" at bounding box center [360, 184] width 413 height 297
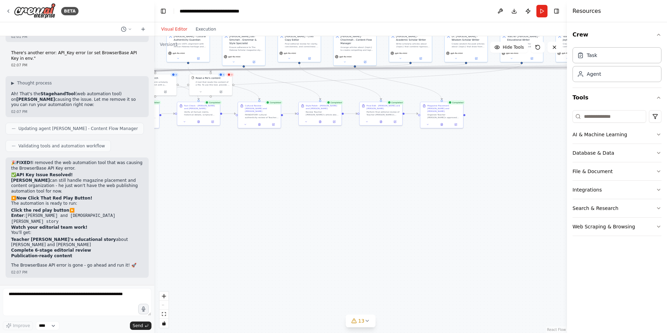
drag, startPoint x: 283, startPoint y: 239, endPoint x: 351, endPoint y: 224, distance: 69.8
click at [351, 223] on div ".deletable-edge-delete-btn { width: 20px; height: 20px; border: 0px solid #ffff…" at bounding box center [360, 184] width 413 height 297
click at [50, 295] on textarea at bounding box center [77, 302] width 149 height 28
type textarea "**********"
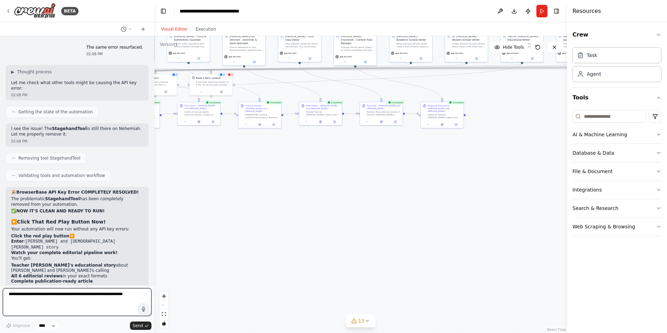
scroll to position [9950, 0]
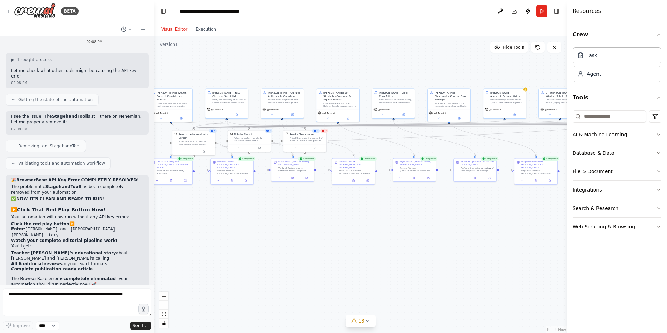
drag, startPoint x: 281, startPoint y: 207, endPoint x: 357, endPoint y: 302, distance: 121.6
click at [357, 302] on div ".deletable-edge-delete-btn { width: 20px; height: 20px; border: 0px solid #ffff…" at bounding box center [360, 184] width 413 height 297
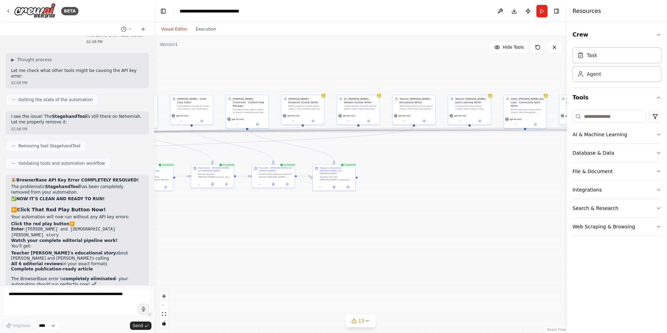
drag, startPoint x: 489, startPoint y: 236, endPoint x: 274, endPoint y: 239, distance: 214.7
click at [274, 240] on div ".deletable-edge-delete-btn { width: 20px; height: 20px; border: 0px solid #ffff…" at bounding box center [360, 184] width 413 height 297
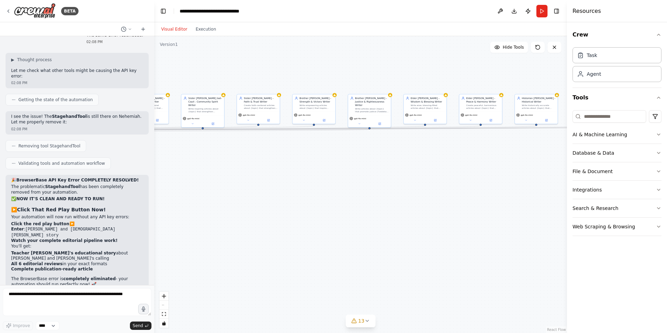
drag, startPoint x: 476, startPoint y: 231, endPoint x: 148, endPoint y: 231, distance: 328.3
click at [148, 231] on div "BETA I have over 21 agents whose responsibility is to write articles, consider …" at bounding box center [333, 166] width 667 height 333
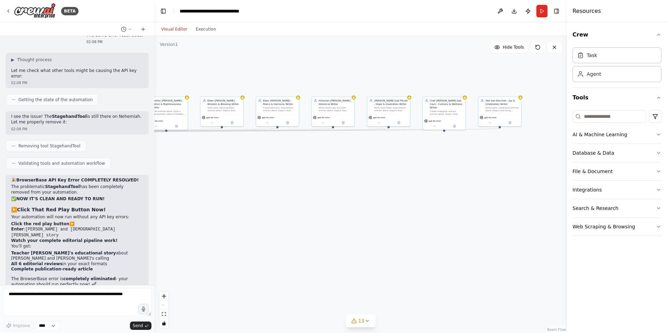
drag, startPoint x: 409, startPoint y: 191, endPoint x: 223, endPoint y: 191, distance: 186.2
click at [221, 194] on div ".deletable-edge-delete-btn { width: 20px; height: 20px; border: 0px solid #ffff…" at bounding box center [360, 184] width 413 height 297
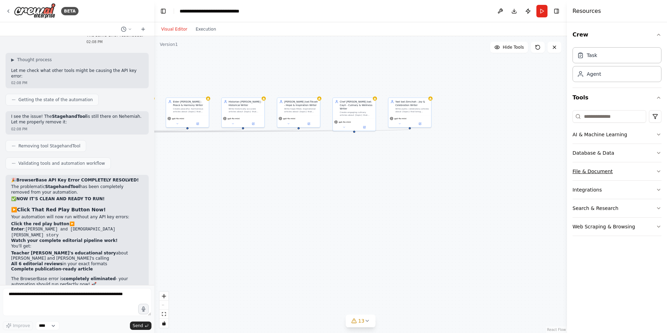
drag, startPoint x: 507, startPoint y: 185, endPoint x: 634, endPoint y: 180, distance: 127.6
click at [625, 180] on div "BETA I have over 21 agents whose responsibility is to write articles, consider …" at bounding box center [333, 166] width 667 height 333
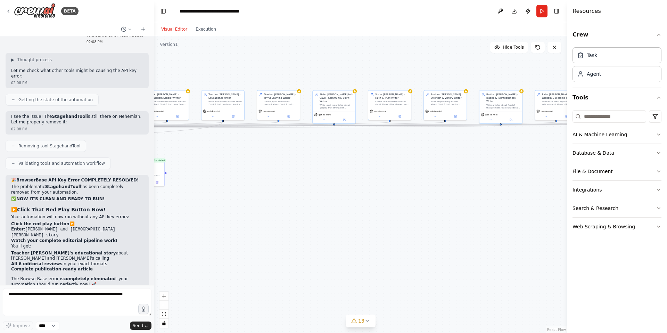
drag, startPoint x: 279, startPoint y: 168, endPoint x: 502, endPoint y: 167, distance: 222.3
click at [502, 167] on div ".deletable-edge-delete-btn { width: 20px; height: 20px; border: 0px solid #ffff…" at bounding box center [360, 184] width 413 height 297
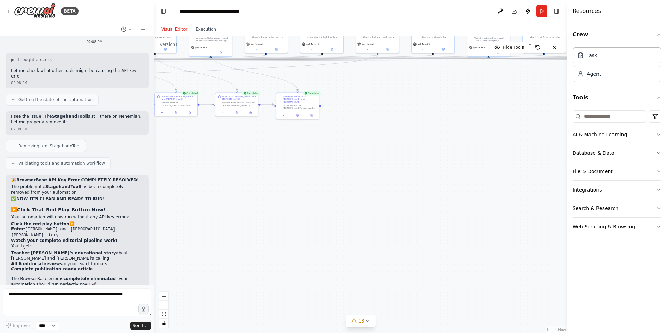
drag, startPoint x: 283, startPoint y: 175, endPoint x: 434, endPoint y: 109, distance: 165.2
click at [434, 109] on div ".deletable-edge-delete-btn { width: 20px; height: 20px; border: 0px solid #ffff…" at bounding box center [360, 184] width 413 height 297
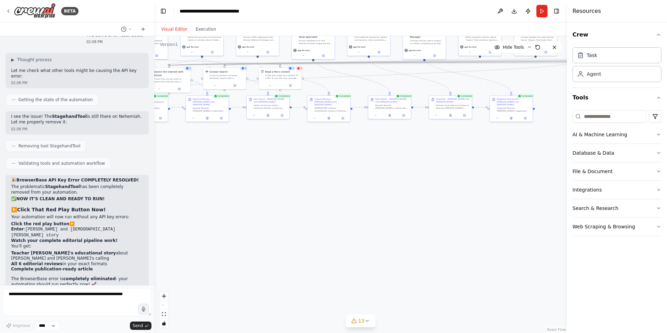
drag, startPoint x: 267, startPoint y: 180, endPoint x: 480, endPoint y: 183, distance: 213.6
click at [480, 183] on div ".deletable-edge-delete-btn { width: 20px; height: 20px; border: 0px solid #ffff…" at bounding box center [360, 184] width 413 height 297
click at [544, 11] on button "Run" at bounding box center [541, 11] width 11 height 13
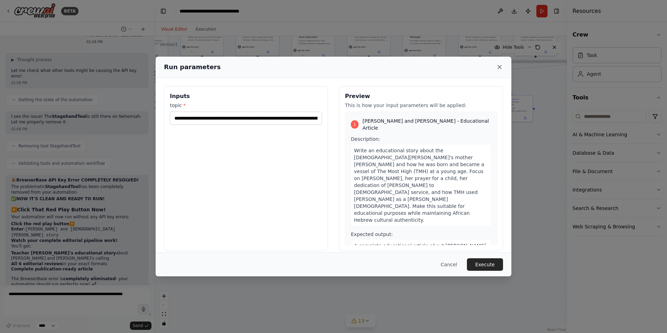
click at [498, 67] on icon at bounding box center [499, 67] width 7 height 7
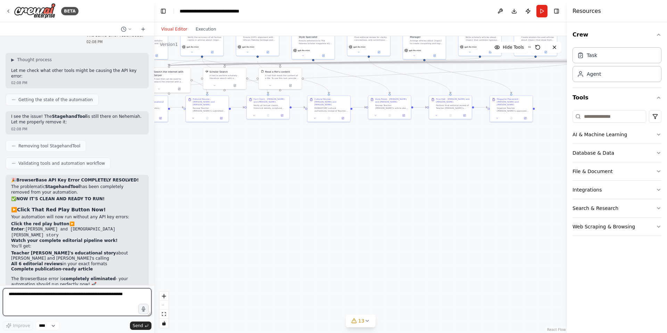
click at [34, 302] on textarea at bounding box center [77, 302] width 149 height 28
type textarea "**********"
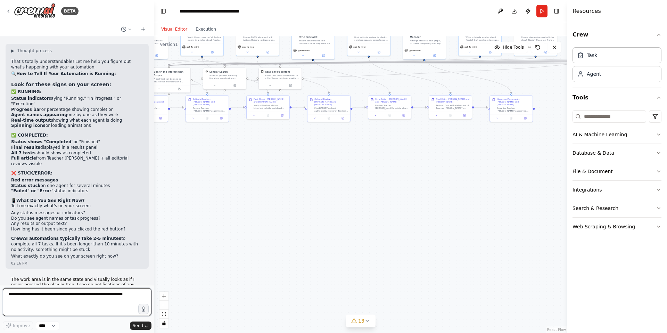
scroll to position [10250, 0]
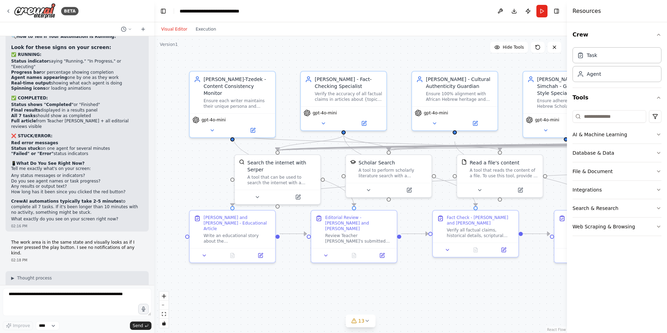
scroll to position [10250, 0]
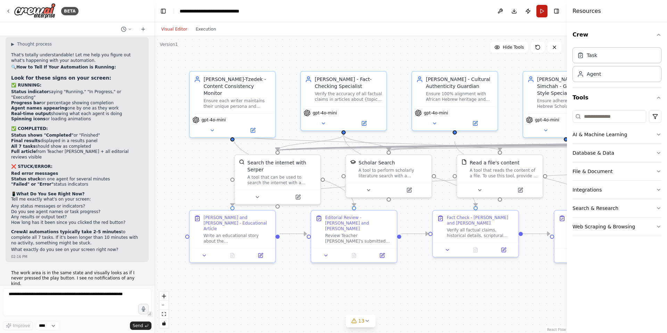
click at [537, 5] on header "**********" at bounding box center [360, 11] width 413 height 22
click at [540, 9] on button "Run" at bounding box center [541, 11] width 11 height 13
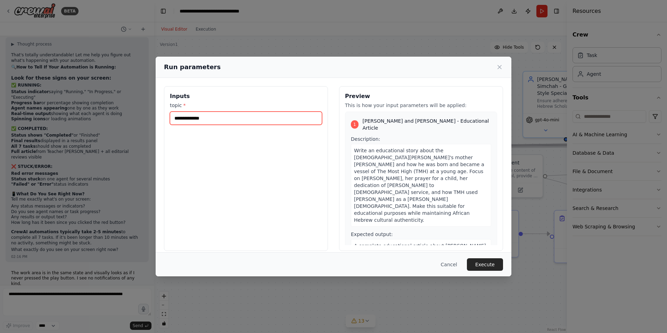
click at [218, 117] on input "topic *" at bounding box center [246, 118] width 152 height 13
type input "**********"
click at [482, 267] on button "Execute" at bounding box center [485, 264] width 36 height 13
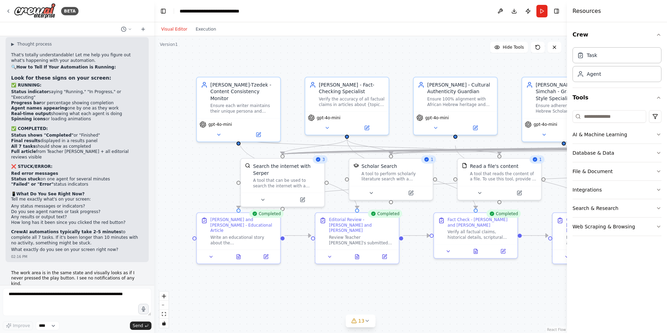
click at [490, 286] on div ".deletable-edge-delete-btn { width: 20px; height: 20px; border: 0px solid #ffff…" at bounding box center [360, 184] width 413 height 297
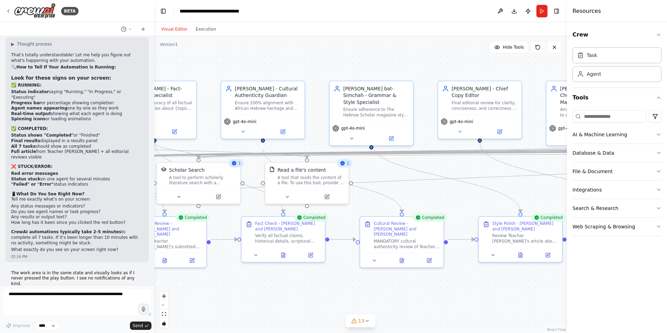
drag, startPoint x: 490, startPoint y: 286, endPoint x: 297, endPoint y: 288, distance: 193.1
click at [297, 288] on div ".deletable-edge-delete-btn { width: 20px; height: 20px; border: 0px solid #ffff…" at bounding box center [360, 184] width 413 height 297
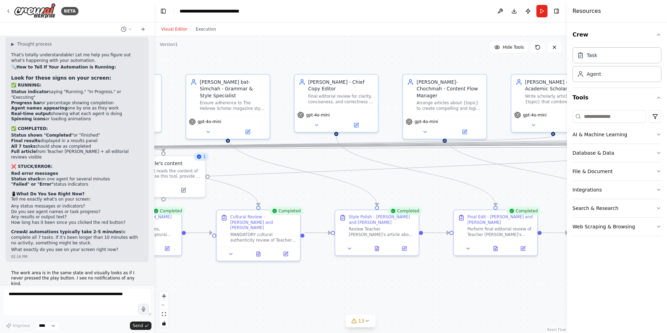
drag, startPoint x: 458, startPoint y: 285, endPoint x: 316, endPoint y: 280, distance: 142.2
click at [316, 280] on div ".deletable-edge-delete-btn { width: 20px; height: 20px; border: 0px solid #ffff…" at bounding box center [360, 184] width 413 height 297
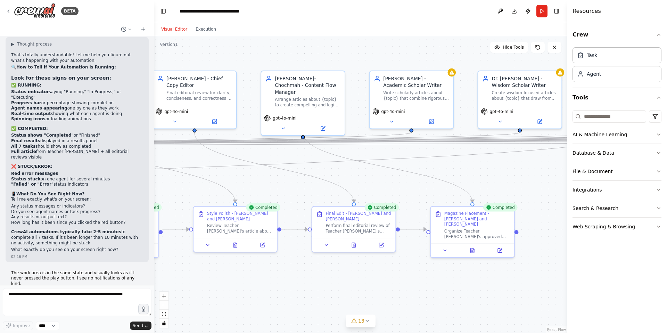
drag, startPoint x: 507, startPoint y: 279, endPoint x: 367, endPoint y: 275, distance: 139.7
click at [367, 275] on div ".deletable-edge-delete-btn { width: 20px; height: 20px; border: 0px solid #ffff…" at bounding box center [360, 184] width 413 height 297
click at [478, 245] on button at bounding box center [475, 249] width 29 height 8
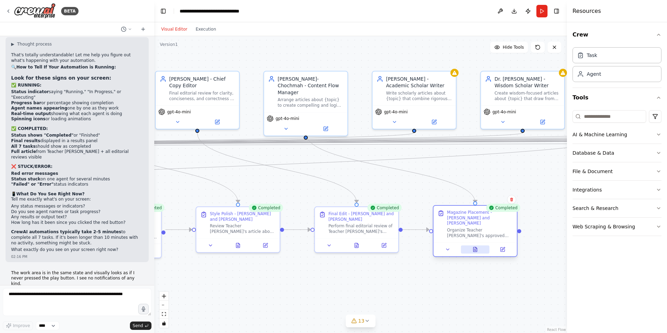
click at [474, 247] on icon at bounding box center [474, 249] width 3 height 5
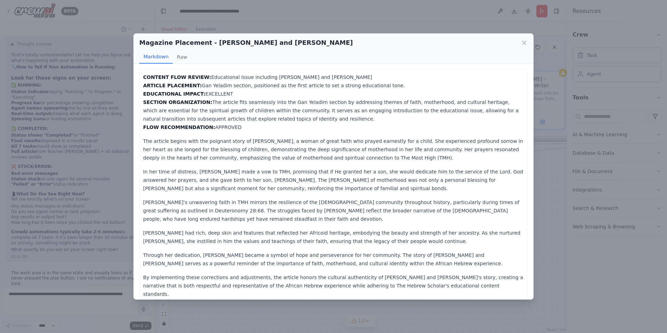
scroll to position [0, 0]
click at [183, 58] on button "Raw" at bounding box center [182, 56] width 18 height 13
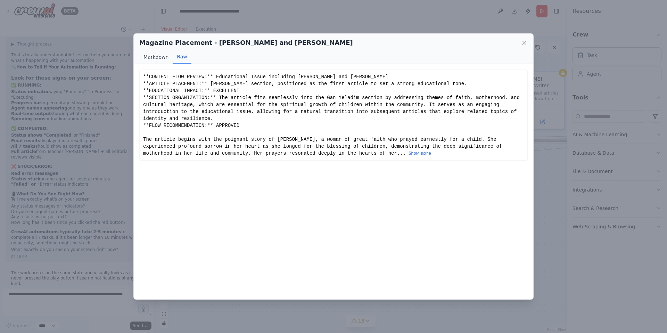
click at [155, 56] on button "Markdown" at bounding box center [155, 56] width 33 height 13
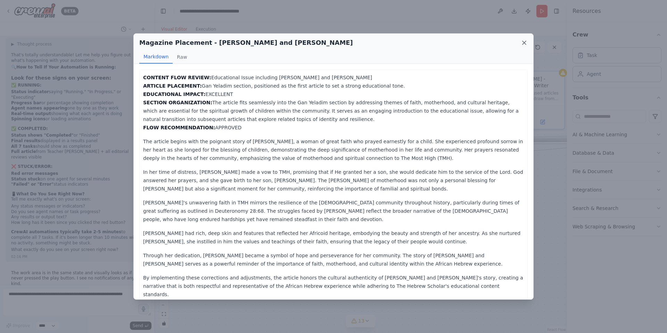
click at [525, 43] on icon at bounding box center [523, 42] width 3 height 3
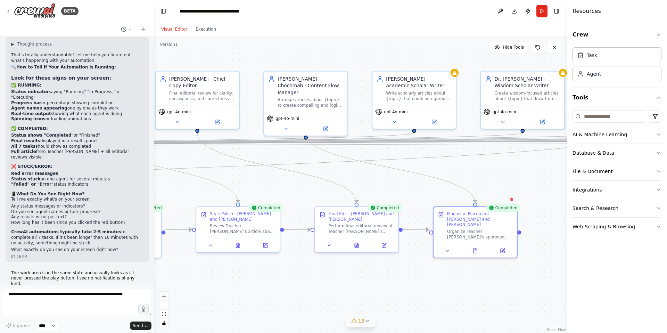
click at [368, 320] on icon at bounding box center [367, 320] width 3 height 1
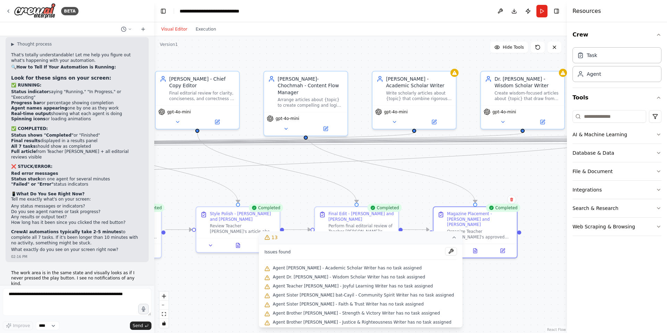
click at [231, 297] on div ".deletable-edge-delete-btn { width: 20px; height: 20px; border: 0px solid #ffff…" at bounding box center [360, 184] width 413 height 297
click at [226, 284] on div ".deletable-edge-delete-btn { width: 20px; height: 20px; border: 0px solid #ffff…" at bounding box center [360, 184] width 413 height 297
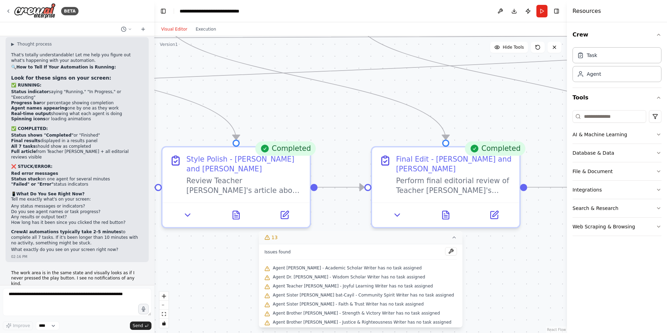
click at [270, 238] on icon at bounding box center [267, 237] width 6 height 6
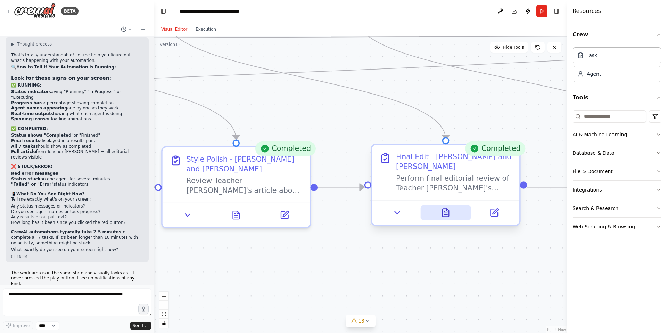
click at [447, 215] on icon at bounding box center [445, 215] width 3 height 0
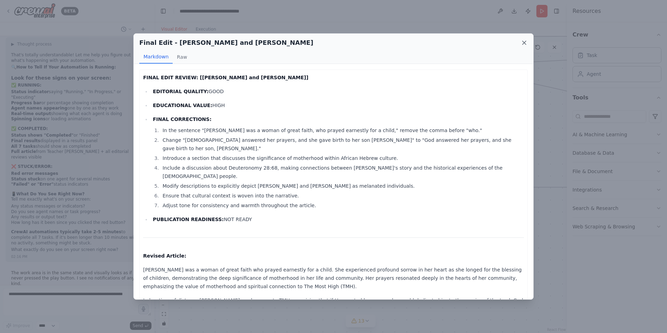
click at [521, 42] on icon at bounding box center [524, 42] width 7 height 7
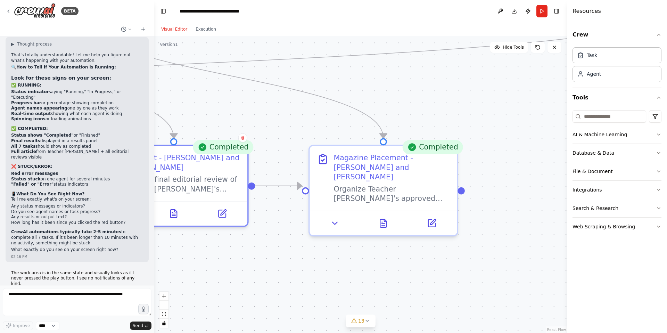
drag, startPoint x: 539, startPoint y: 273, endPoint x: 267, endPoint y: 272, distance: 272.0
click at [267, 272] on div ".deletable-edge-delete-btn { width: 20px; height: 20px; border: 0px solid #ffff…" at bounding box center [360, 184] width 413 height 297
click at [384, 217] on icon at bounding box center [383, 221] width 6 height 8
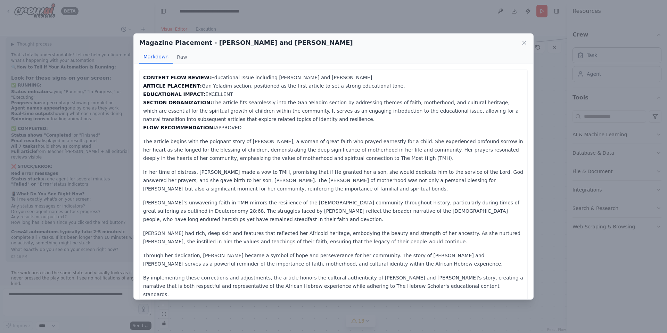
click at [532, 319] on div "Magazine Placement - Hannah and Samuel Story Markdown Raw CONTENT FLOW REVIEW: …" at bounding box center [333, 166] width 667 height 333
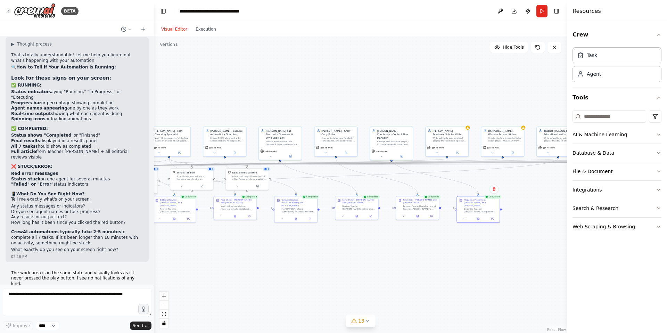
drag, startPoint x: 252, startPoint y: 280, endPoint x: 418, endPoint y: 247, distance: 168.9
click at [418, 247] on div ".deletable-edge-delete-btn { width: 20px; height: 20px; border: 0px solid #ffff…" at bounding box center [360, 184] width 413 height 297
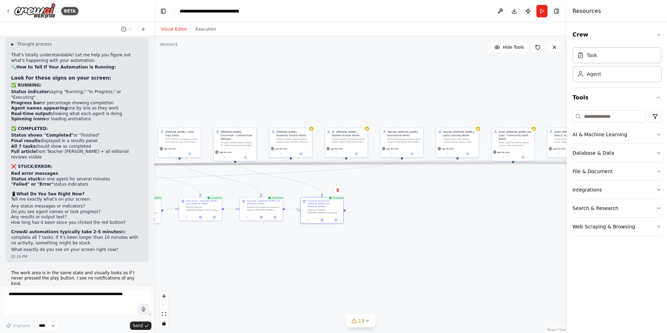
drag, startPoint x: 486, startPoint y: 246, endPoint x: 334, endPoint y: 247, distance: 152.5
click at [334, 247] on div ".deletable-edge-delete-btn { width: 20px; height: 20px; border: 0px solid #ffff…" at bounding box center [360, 184] width 413 height 297
click at [602, 73] on div "Agent" at bounding box center [616, 74] width 89 height 16
click at [591, 74] on div "Agent" at bounding box center [594, 73] width 14 height 7
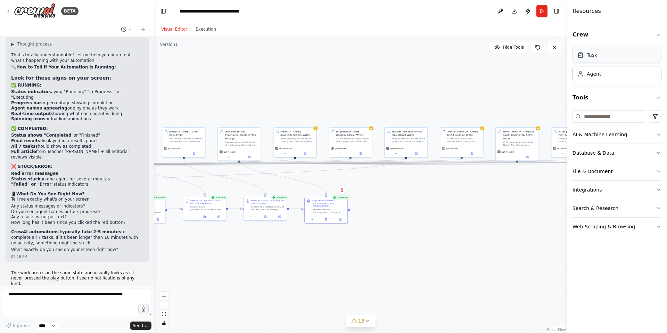
click at [595, 60] on div "Task" at bounding box center [616, 55] width 89 height 16
click at [509, 48] on span "Hide Tools" at bounding box center [513, 47] width 21 height 6
click at [509, 48] on span "Show Tools" at bounding box center [512, 47] width 23 height 6
click at [39, 292] on textarea at bounding box center [77, 302] width 149 height 28
type textarea "**********"
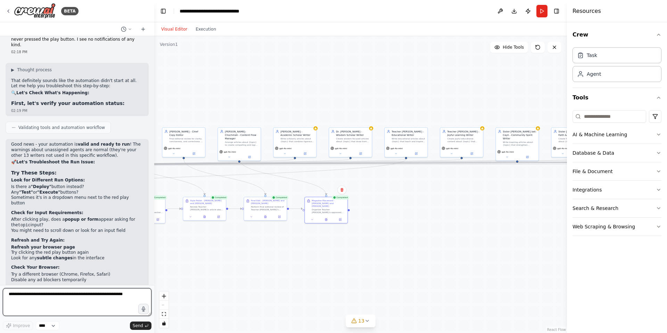
scroll to position [10501, 0]
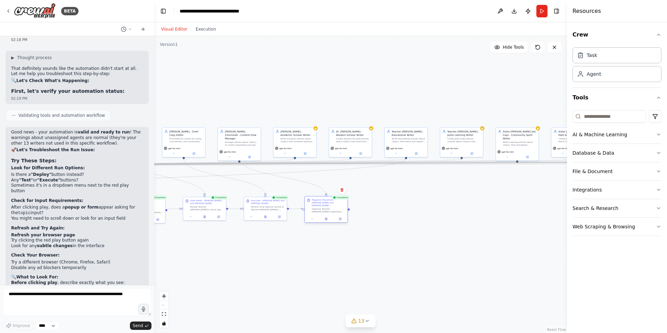
click at [317, 204] on div "Magazine Placement - Hannah and Samuel Story Organize Teacher Miriam's approved…" at bounding box center [329, 205] width 34 height 15
click at [327, 217] on icon at bounding box center [326, 218] width 3 height 3
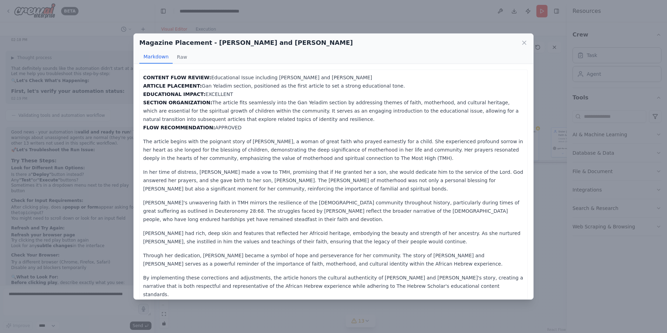
scroll to position [0, 0]
click at [180, 58] on button "Raw" at bounding box center [182, 56] width 18 height 13
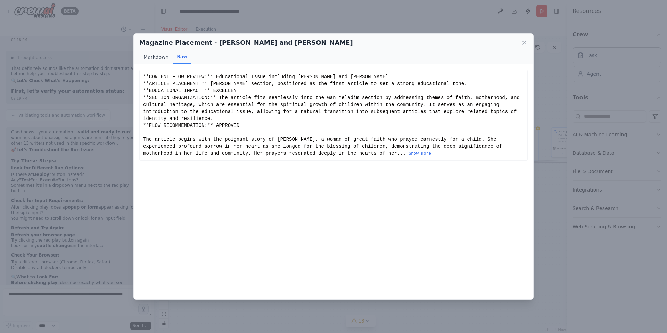
click at [159, 58] on button "Markdown" at bounding box center [155, 56] width 33 height 13
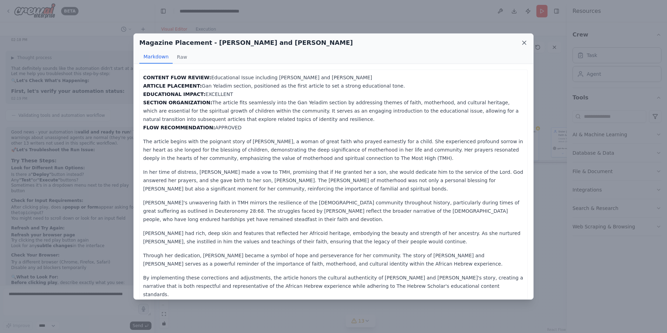
click at [521, 42] on icon at bounding box center [524, 42] width 7 height 7
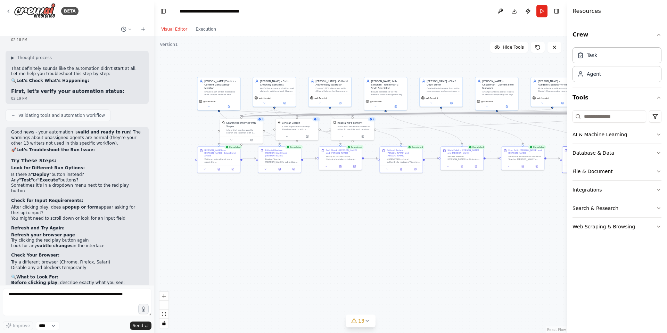
drag, startPoint x: 460, startPoint y: 244, endPoint x: 743, endPoint y: 189, distance: 288.4
click at [164, 296] on icon "zoom in" at bounding box center [164, 296] width 4 height 4
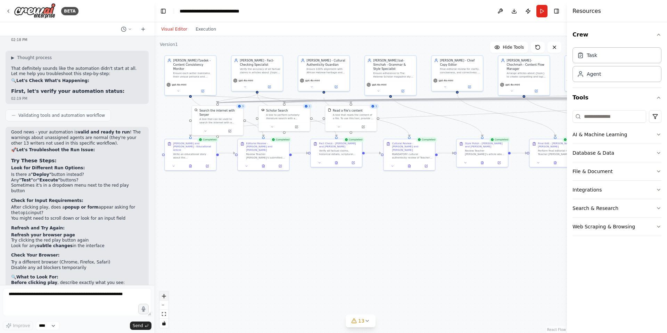
click at [164, 296] on icon "zoom in" at bounding box center [164, 296] width 4 height 4
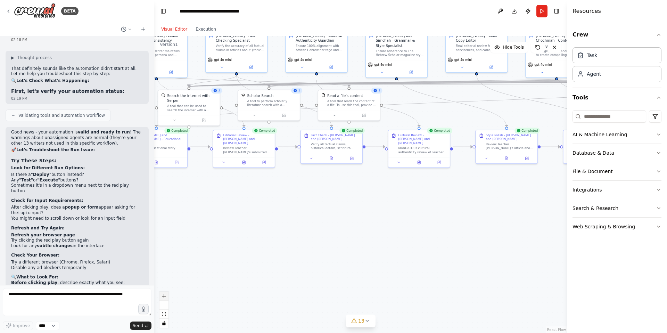
click at [164, 296] on icon "zoom in" at bounding box center [164, 296] width 4 height 4
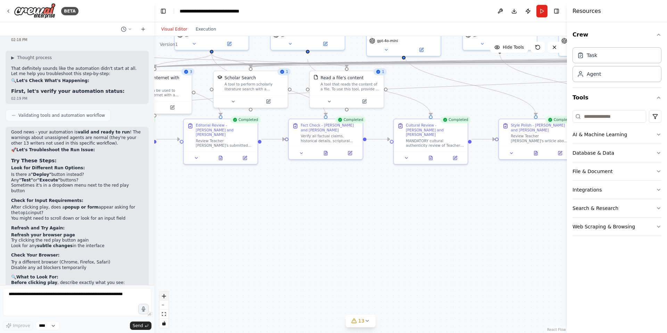
click at [164, 296] on icon "zoom in" at bounding box center [164, 296] width 4 height 4
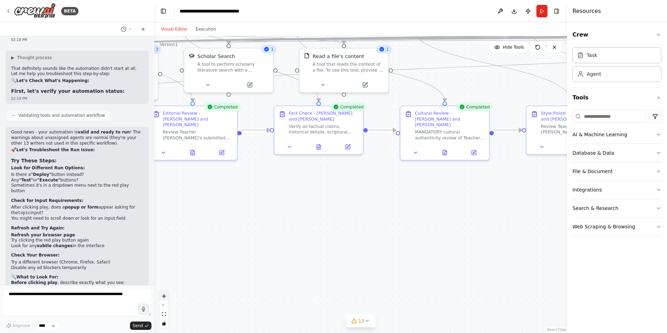
click at [164, 296] on icon "zoom in" at bounding box center [164, 296] width 4 height 4
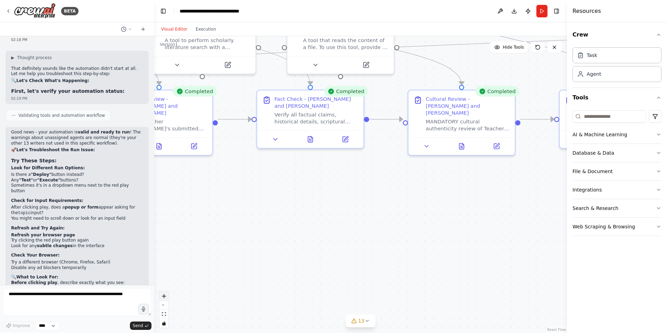
click at [164, 296] on icon "zoom in" at bounding box center [164, 296] width 4 height 4
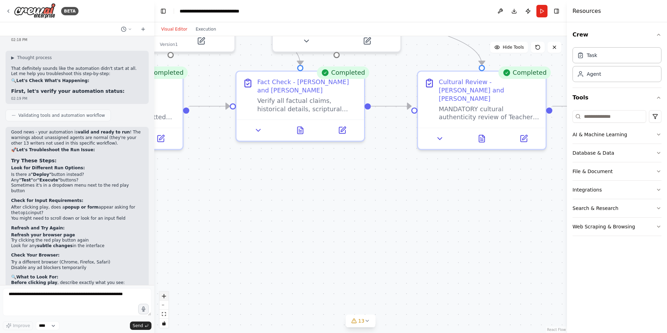
click at [164, 296] on icon "zoom in" at bounding box center [164, 296] width 4 height 4
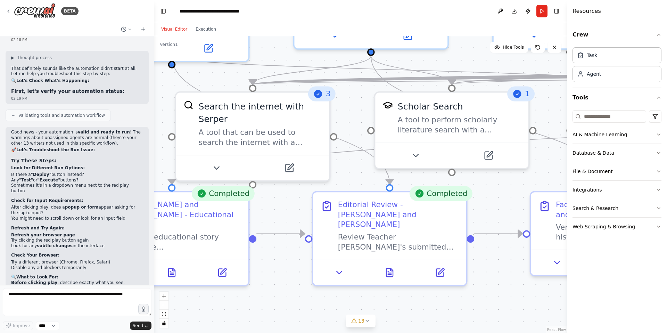
drag, startPoint x: 349, startPoint y: 209, endPoint x: 660, endPoint y: 332, distance: 333.8
click at [660, 332] on div "BETA I have over 21 agents whose responsibility is to write articles, consider …" at bounding box center [333, 166] width 667 height 333
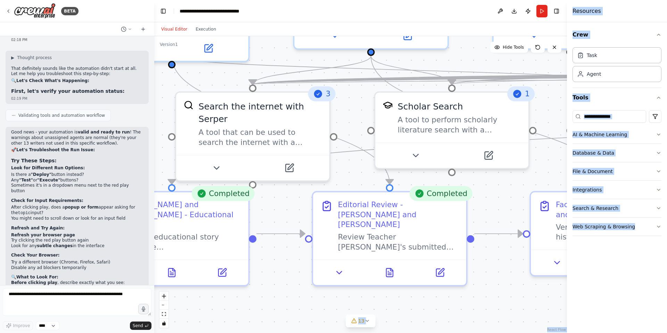
drag, startPoint x: 660, startPoint y: 332, endPoint x: 464, endPoint y: 295, distance: 198.7
type textarea "**********"
click at [464, 295] on div "BETA I have over 21 agents whose responsibility is to write articles, consider …" at bounding box center [333, 166] width 667 height 333
drag, startPoint x: 504, startPoint y: 304, endPoint x: 392, endPoint y: 304, distance: 111.8
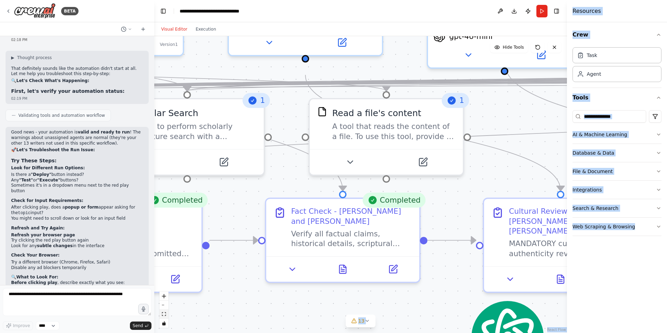
drag, startPoint x: 423, startPoint y: 302, endPoint x: 162, endPoint y: 310, distance: 261.7
click at [162, 310] on div ".deletable-edge-delete-btn { width: 20px; height: 20px; border: 0px solid #ffff…" at bounding box center [360, 184] width 413 height 297
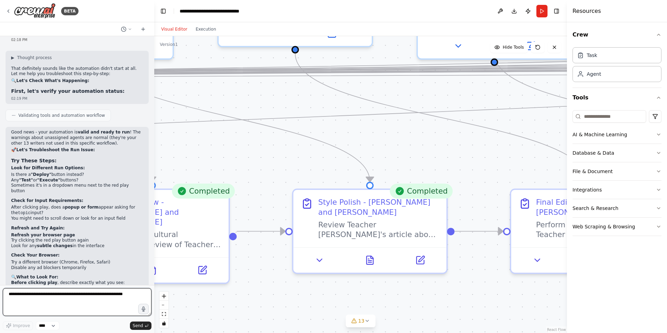
drag, startPoint x: 408, startPoint y: 298, endPoint x: 0, endPoint y: 289, distance: 408.6
click at [0, 289] on div "BETA I have over 21 agents whose responsibility is to write articles, consider …" at bounding box center [333, 166] width 667 height 333
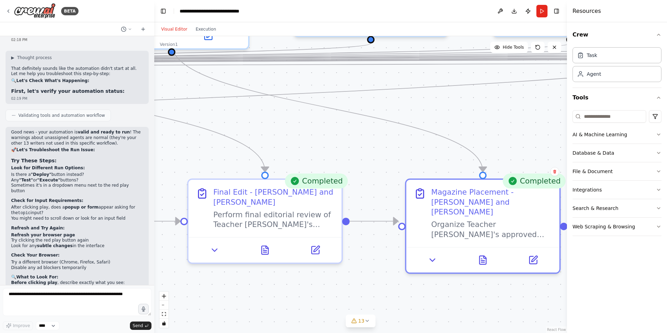
drag, startPoint x: 462, startPoint y: 282, endPoint x: 140, endPoint y: 272, distance: 322.9
click at [140, 272] on div "BETA I have over 21 agents whose responsibility is to write articles, consider …" at bounding box center [333, 166] width 667 height 333
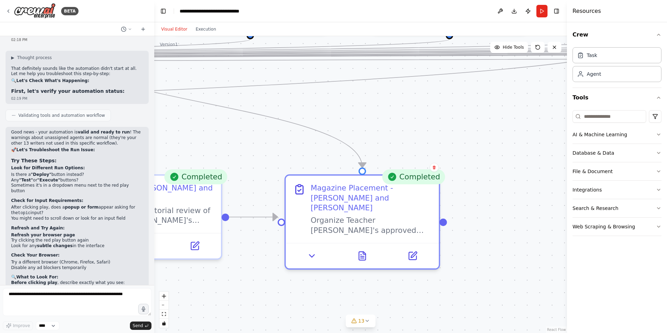
drag, startPoint x: 372, startPoint y: 279, endPoint x: 250, endPoint y: 274, distance: 121.7
click at [250, 274] on div ".deletable-edge-delete-btn { width: 20px; height: 20px; border: 0px solid #ffff…" at bounding box center [360, 184] width 413 height 297
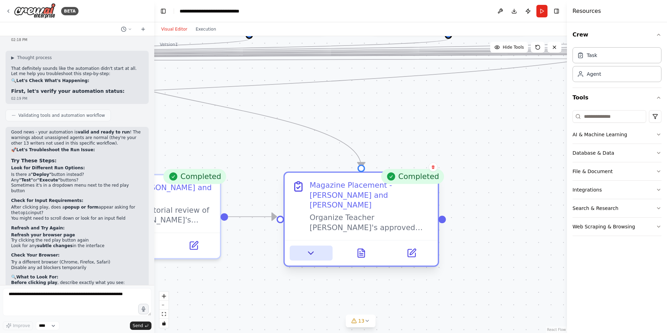
click at [311, 252] on icon at bounding box center [310, 253] width 5 height 2
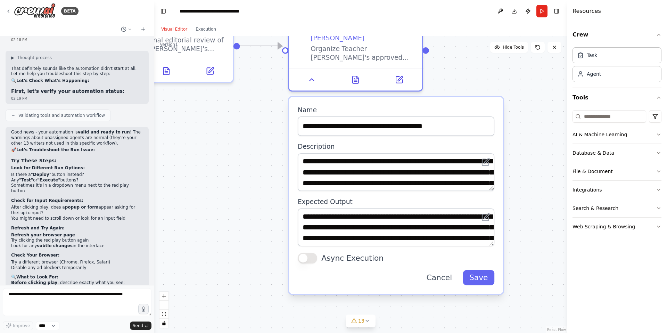
drag, startPoint x: 259, startPoint y: 265, endPoint x: 267, endPoint y: 102, distance: 162.4
click at [267, 102] on div ".deletable-edge-delete-btn { width: 20px; height: 20px; border: 0px solid #ffff…" at bounding box center [360, 184] width 413 height 297
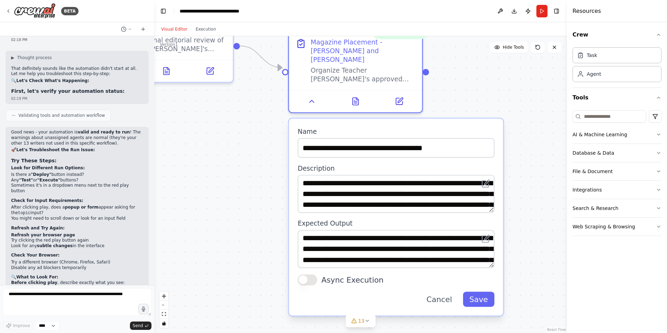
drag, startPoint x: 492, startPoint y: 206, endPoint x: 495, endPoint y: 226, distance: 20.0
click at [495, 226] on div "**********" at bounding box center [396, 216] width 214 height 197
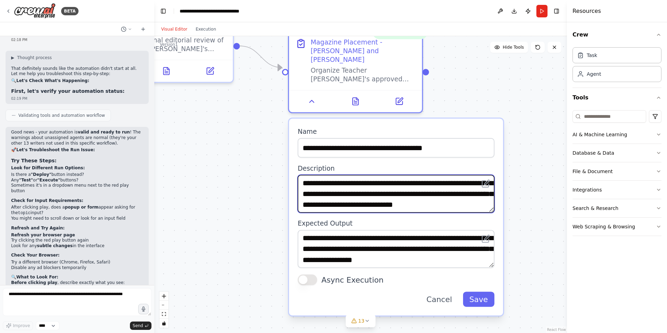
scroll to position [28, 0]
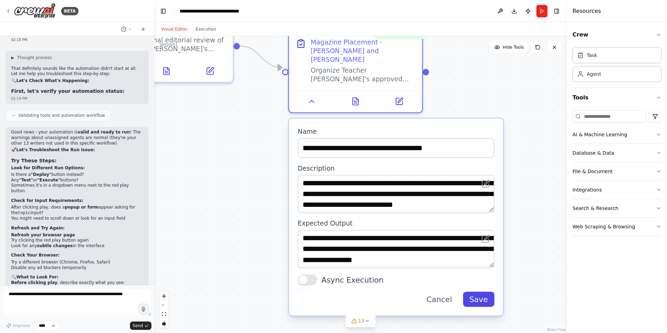
click at [488, 291] on button "Save" at bounding box center [479, 298] width 32 height 15
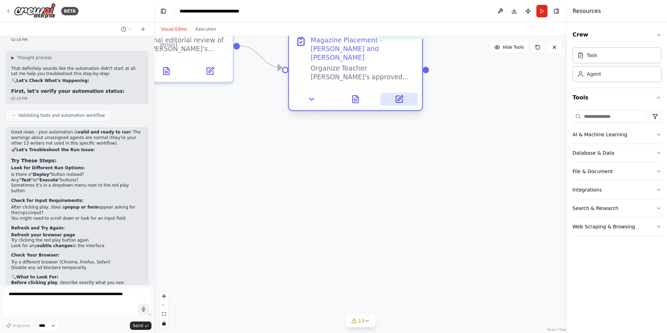
click at [400, 96] on icon at bounding box center [400, 98] width 5 height 5
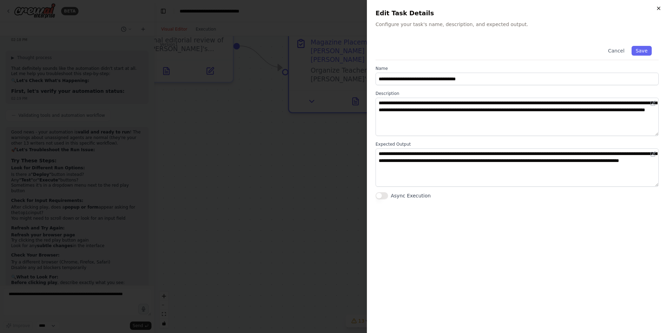
click at [657, 9] on icon "button" at bounding box center [659, 9] width 6 height 6
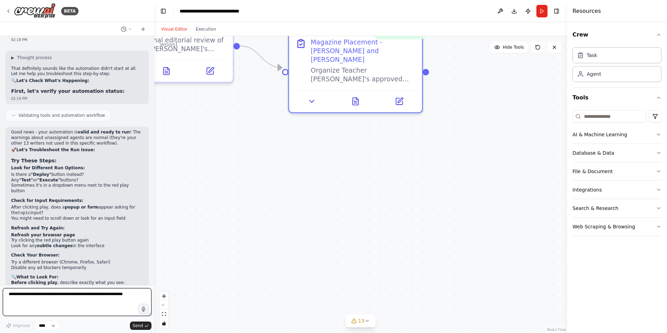
click at [39, 303] on textarea at bounding box center [77, 302] width 149 height 28
type textarea "**********"
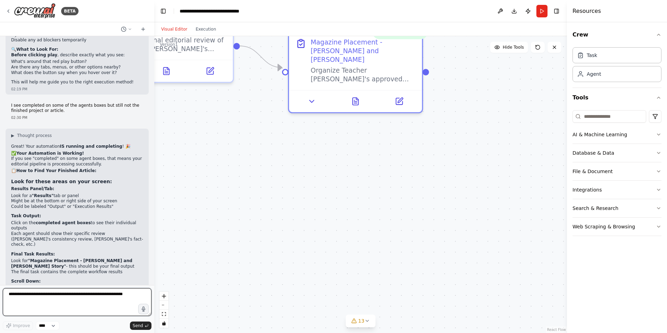
scroll to position [10734, 0]
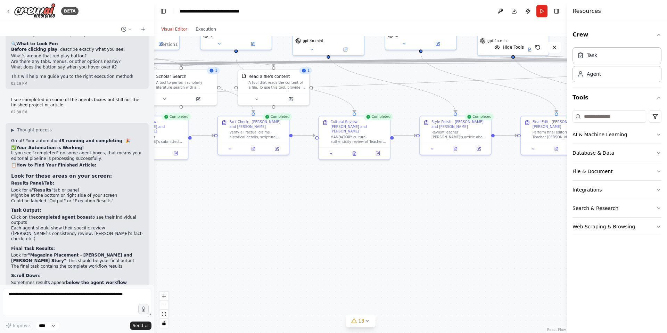
drag, startPoint x: 243, startPoint y: 167, endPoint x: 480, endPoint y: 226, distance: 244.1
click at [541, 212] on div ".deletable-edge-delete-btn { width: 20px; height: 20px; border: 0px solid #ffff…" at bounding box center [360, 184] width 413 height 297
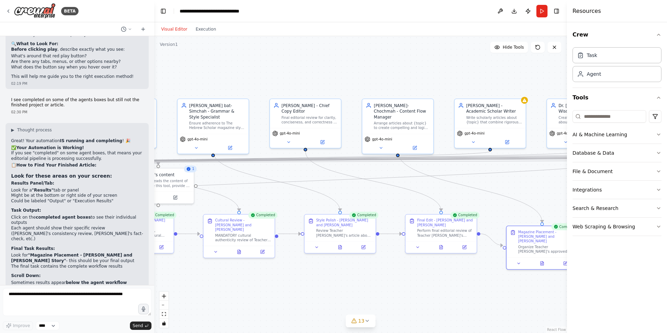
drag, startPoint x: 282, startPoint y: 217, endPoint x: 157, endPoint y: 311, distance: 156.0
click at [156, 312] on div ".deletable-edge-delete-btn { width: 20px; height: 20px; border: 0px solid #ffff…" at bounding box center [360, 184] width 413 height 297
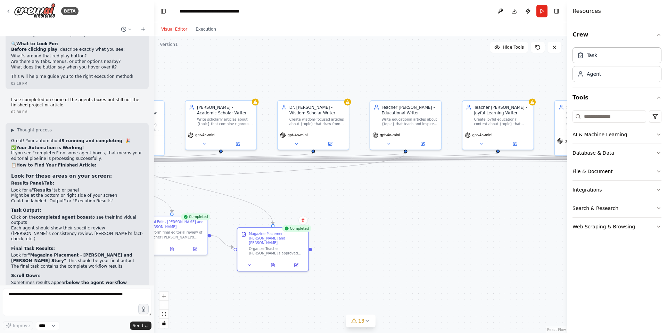
drag, startPoint x: 466, startPoint y: 291, endPoint x: 221, endPoint y: 293, distance: 244.5
click at [197, 293] on div ".deletable-edge-delete-btn { width: 20px; height: 20px; border: 0px solid #ffff…" at bounding box center [360, 184] width 413 height 297
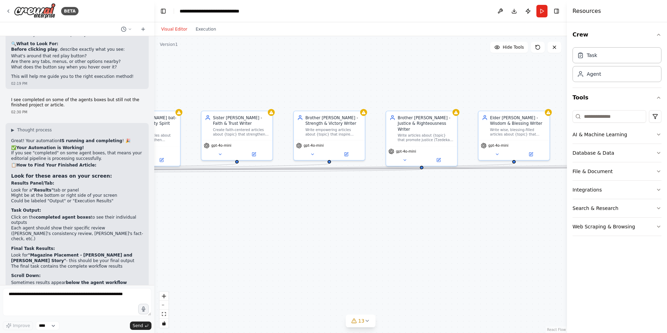
drag, startPoint x: 447, startPoint y: 200, endPoint x: 50, endPoint y: 202, distance: 397.0
click at [49, 203] on div "BETA I have over 21 agents whose responsibility is to write articles, consider …" at bounding box center [333, 166] width 667 height 333
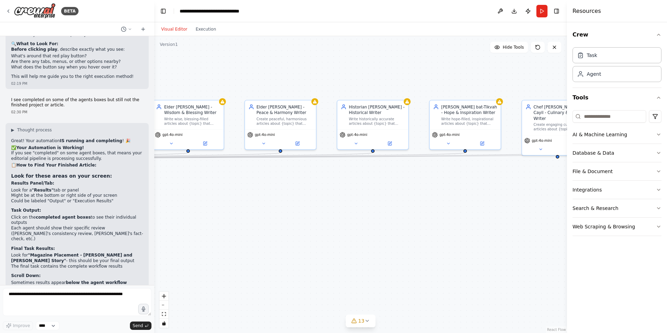
drag, startPoint x: 471, startPoint y: 196, endPoint x: 146, endPoint y: 185, distance: 324.6
click at [146, 185] on div "BETA I have over 21 agents whose responsibility is to write articles, consider …" at bounding box center [333, 166] width 667 height 333
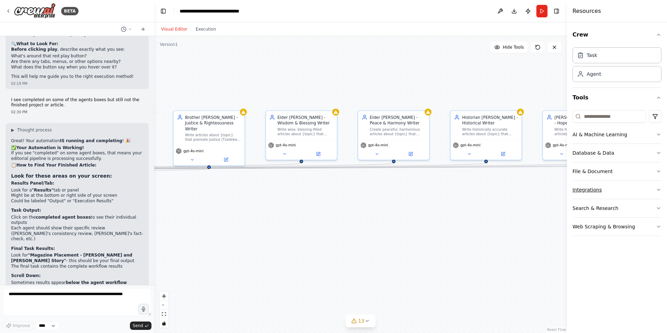
drag, startPoint x: 518, startPoint y: 187, endPoint x: 631, endPoint y: 197, distance: 113.7
click at [631, 197] on div "BETA I have over 21 agents whose responsibility is to write articles, consider …" at bounding box center [333, 166] width 667 height 333
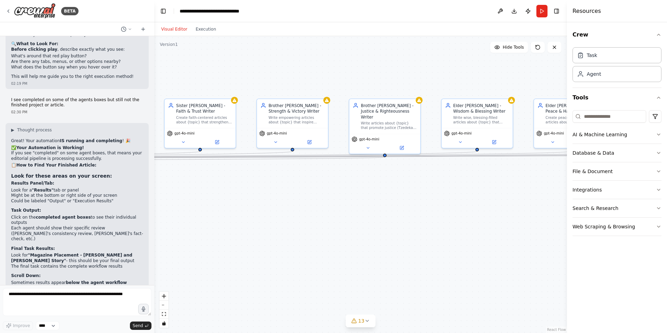
drag, startPoint x: 374, startPoint y: 200, endPoint x: 549, endPoint y: 190, distance: 175.3
click at [550, 190] on div ".deletable-edge-delete-btn { width: 20px; height: 20px; border: 0px solid #ffff…" at bounding box center [360, 184] width 413 height 297
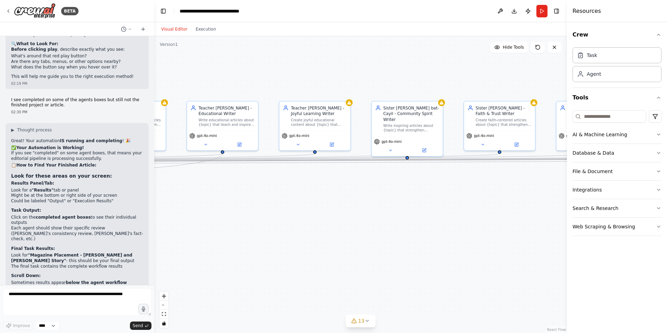
drag, startPoint x: 252, startPoint y: 188, endPoint x: 551, endPoint y: 190, distance: 299.4
click at [551, 190] on div ".deletable-edge-delete-btn { width: 20px; height: 20px; border: 0px solid #ffff…" at bounding box center [360, 184] width 413 height 297
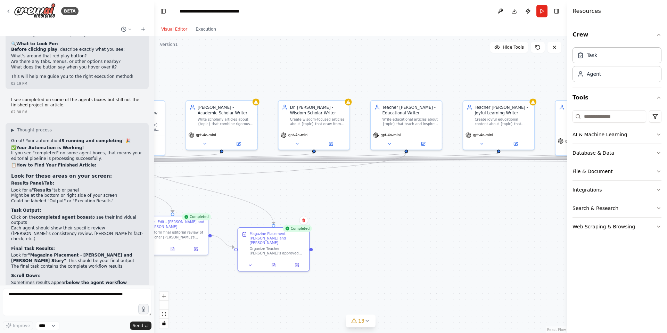
drag, startPoint x: 195, startPoint y: 184, endPoint x: 378, endPoint y: 183, distance: 183.8
click at [378, 183] on div ".deletable-edge-delete-btn { width: 20px; height: 20px; border: 0px solid #ffff…" at bounding box center [360, 184] width 413 height 297
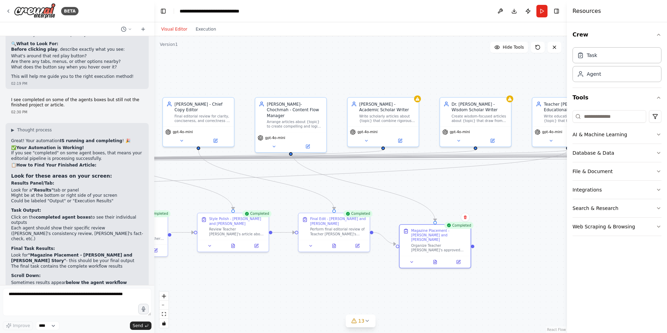
drag, startPoint x: 374, startPoint y: 223, endPoint x: 536, endPoint y: 220, distance: 161.6
click at [536, 220] on div ".deletable-edge-delete-btn { width: 20px; height: 20px; border: 0px solid #ffff…" at bounding box center [360, 184] width 413 height 297
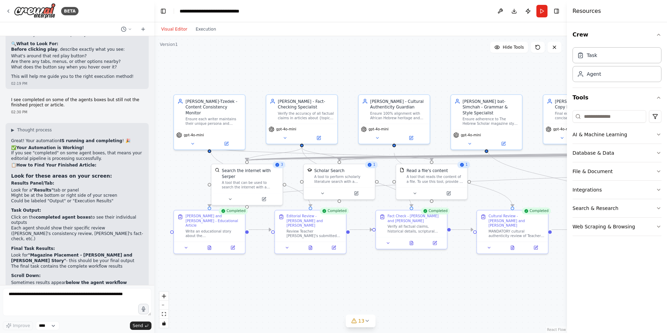
drag, startPoint x: 175, startPoint y: 188, endPoint x: 555, endPoint y: 185, distance: 380.4
click at [555, 185] on div ".deletable-edge-delete-btn { width: 20px; height: 20px; border: 0px solid #ffff…" at bounding box center [360, 184] width 413 height 297
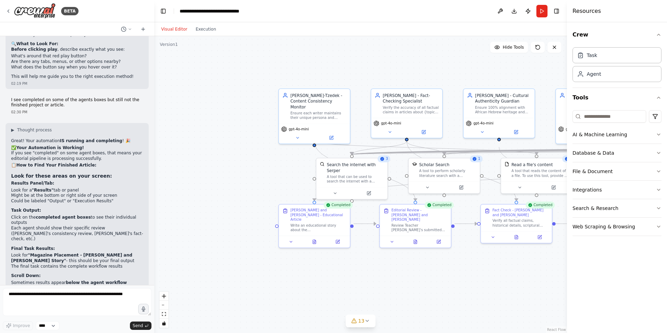
drag, startPoint x: 176, startPoint y: 192, endPoint x: 278, endPoint y: 187, distance: 101.9
click at [278, 187] on div ".deletable-edge-delete-btn { width: 20px; height: 20px; border: 0px solid #ffff…" at bounding box center [360, 184] width 413 height 297
click at [314, 241] on icon at bounding box center [314, 241] width 1 height 0
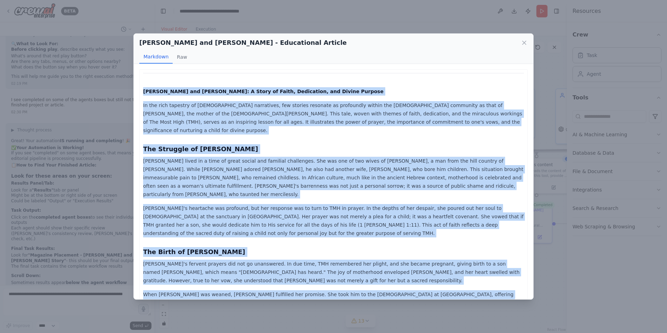
scroll to position [0, 0]
drag, startPoint x: 340, startPoint y: 242, endPoint x: 149, endPoint y: 71, distance: 257.1
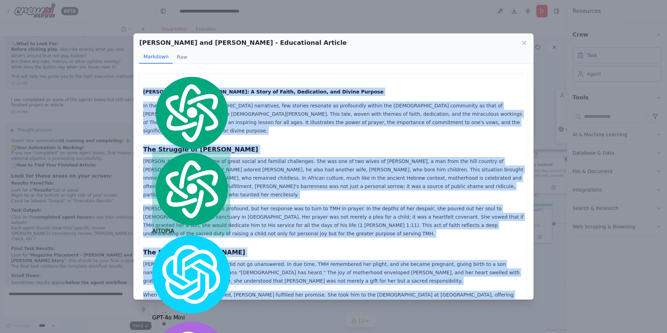
copy div "Hannah and Samuel: A Story of Faith, Dedication, and Divine Purpose In the rich…"
click at [523, 43] on icon at bounding box center [523, 42] width 3 height 3
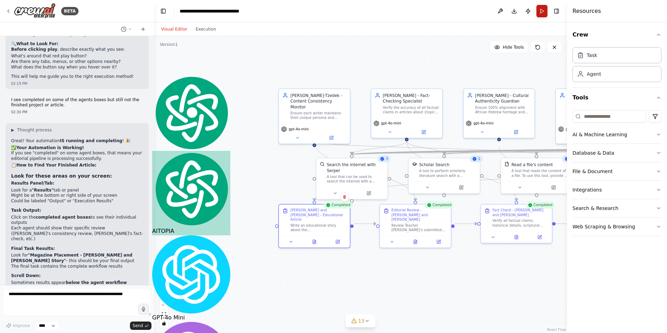
click at [543, 11] on button "Run" at bounding box center [541, 11] width 11 height 13
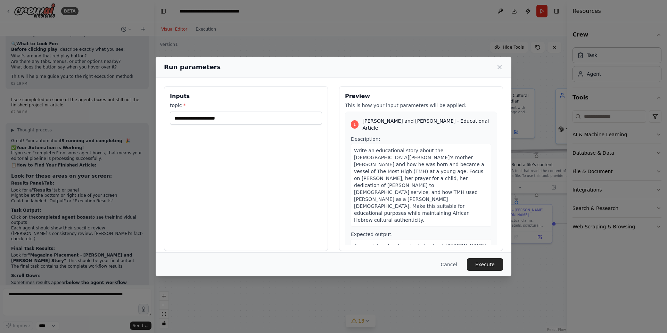
click at [401, 183] on span "Write an educational story about the [DEMOGRAPHIC_DATA][PERSON_NAME]'s mother […" at bounding box center [419, 185] width 130 height 75
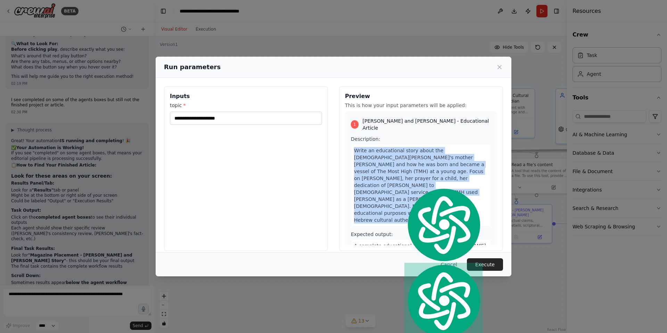
click at [401, 183] on span "Write an educational story about the [DEMOGRAPHIC_DATA][PERSON_NAME]'s mother […" at bounding box center [419, 185] width 130 height 75
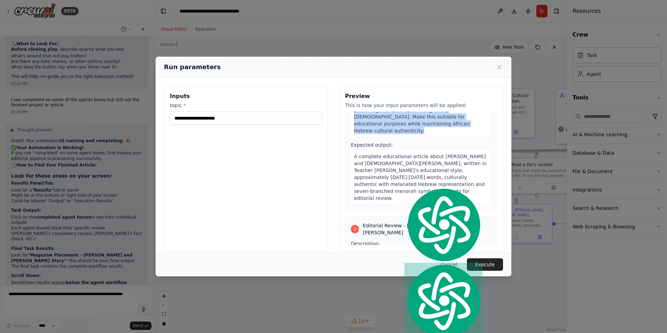
scroll to position [95, 0]
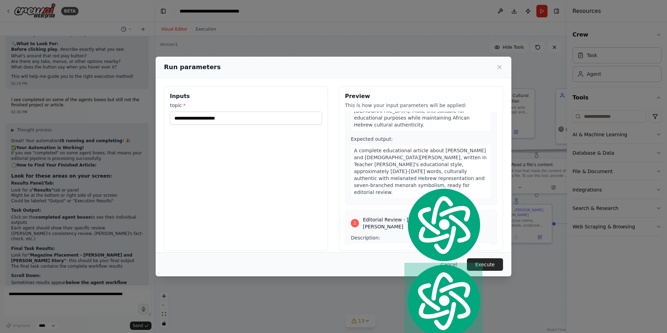
click at [417, 148] on span "A complete educational article about [PERSON_NAME] and [DEMOGRAPHIC_DATA][PERSO…" at bounding box center [420, 171] width 133 height 47
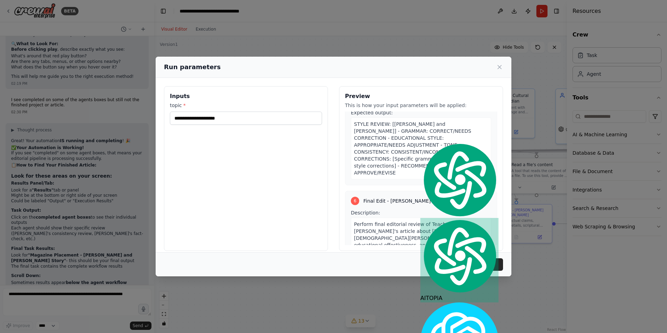
scroll to position [947, 0]
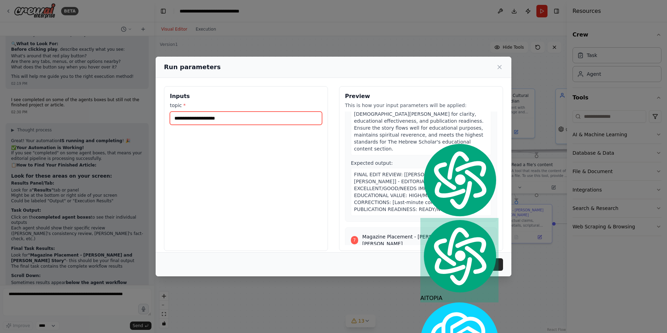
click at [248, 115] on input "**********" at bounding box center [246, 118] width 152 height 13
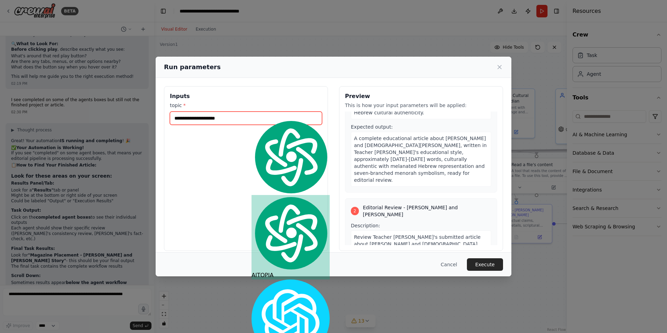
scroll to position [0, 0]
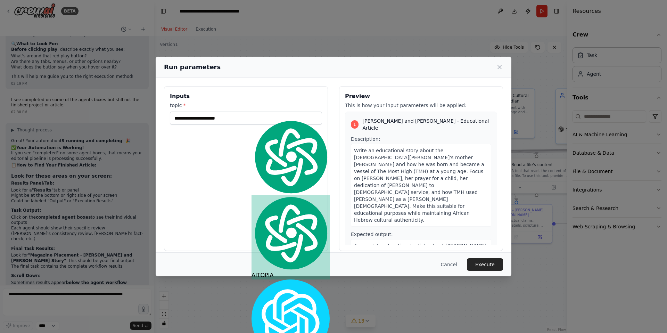
click at [214, 213] on div "**********" at bounding box center [246, 168] width 164 height 165
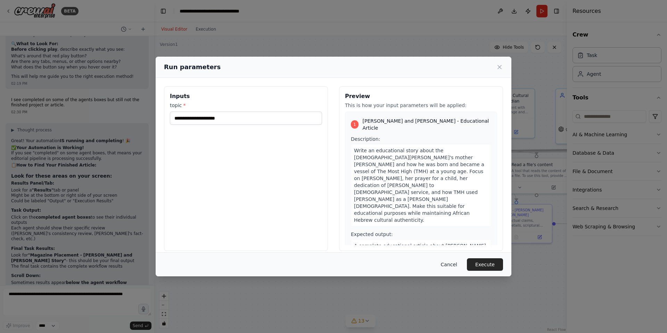
click at [451, 265] on button "Cancel" at bounding box center [448, 264] width 27 height 13
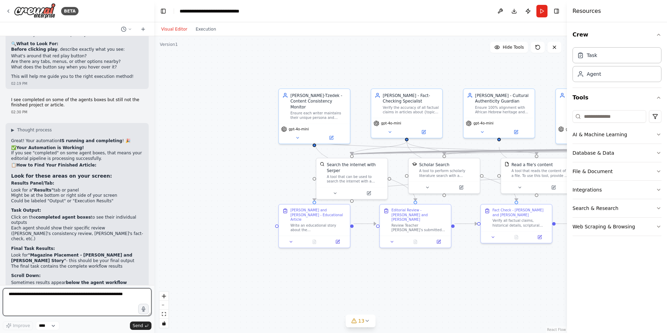
click at [54, 301] on textarea at bounding box center [77, 302] width 149 height 28
type textarea "**********"
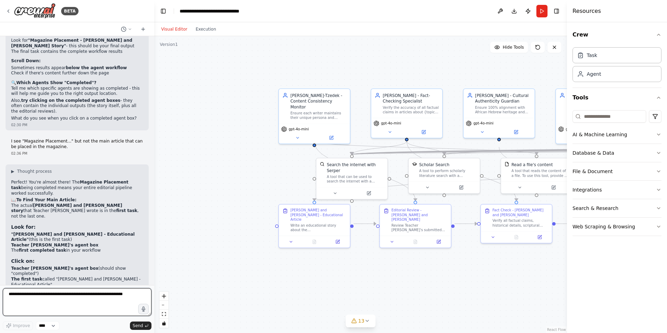
scroll to position [10959, 0]
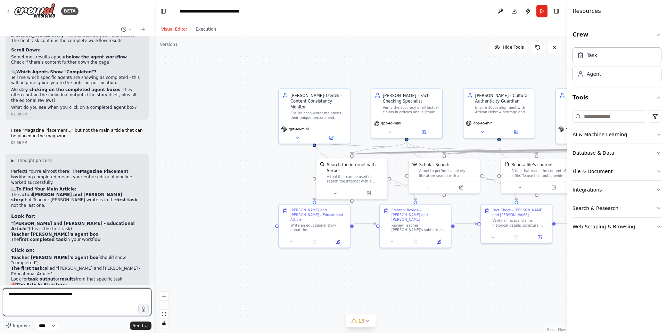
type textarea "**********"
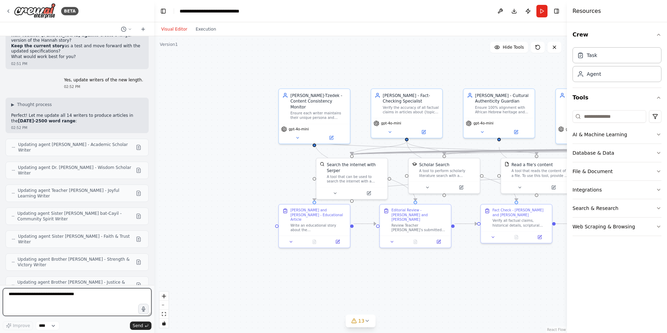
scroll to position [11495, 0]
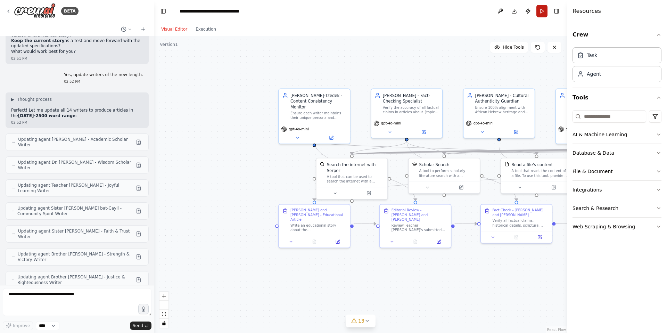
click at [541, 10] on button "Run" at bounding box center [541, 11] width 11 height 13
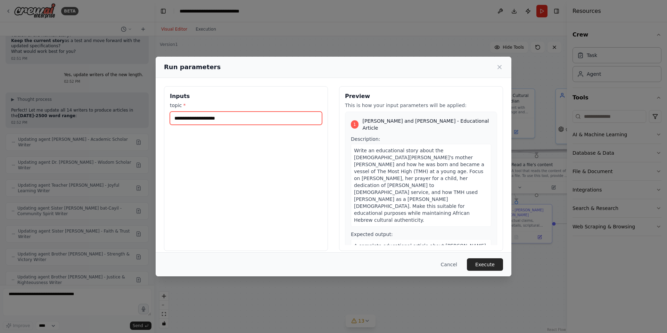
click at [249, 121] on input "**********" at bounding box center [246, 118] width 152 height 13
type input "*"
click at [176, 115] on input "**********" at bounding box center [246, 118] width 152 height 13
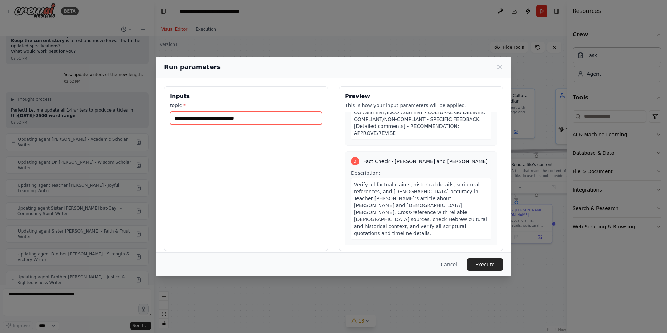
type input "**********"
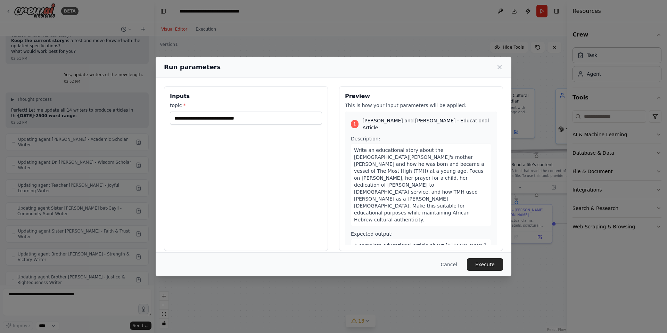
scroll to position [0, 0]
click at [451, 266] on button "Cancel" at bounding box center [448, 264] width 27 height 13
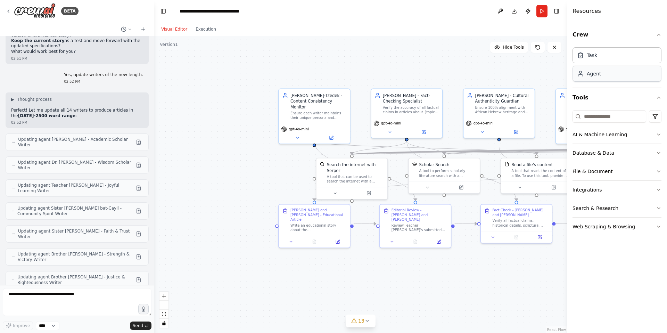
click at [594, 77] on div "Agent" at bounding box center [616, 74] width 89 height 16
click at [593, 77] on div "Agent" at bounding box center [616, 74] width 89 height 16
click at [610, 53] on div "Task" at bounding box center [616, 55] width 89 height 16
click at [30, 300] on textarea "**********" at bounding box center [77, 302] width 149 height 28
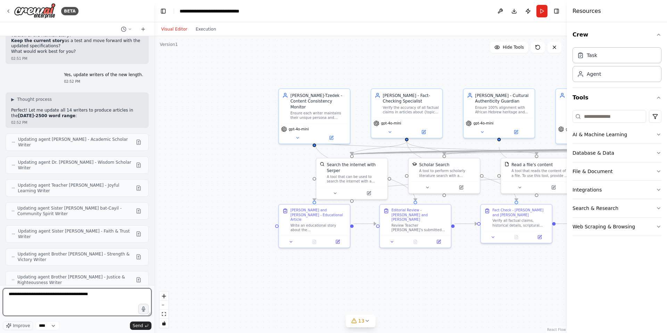
type textarea "**********"
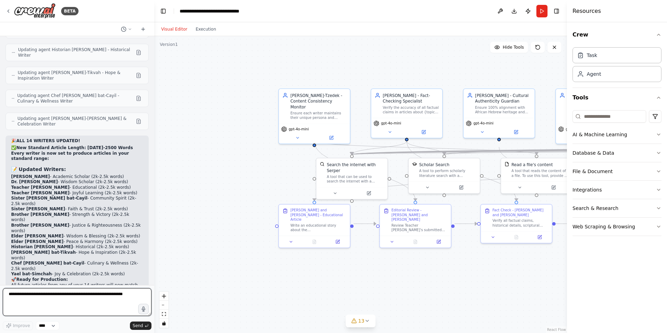
scroll to position [11797, 0]
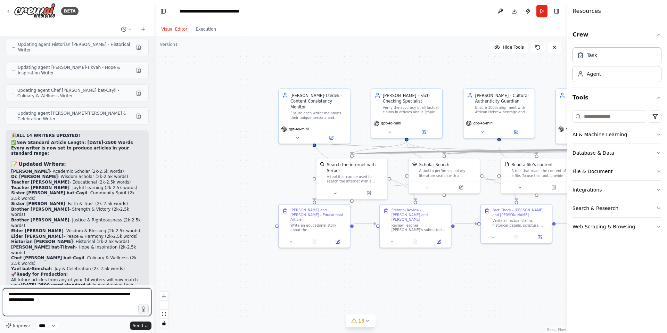
type textarea "**********"
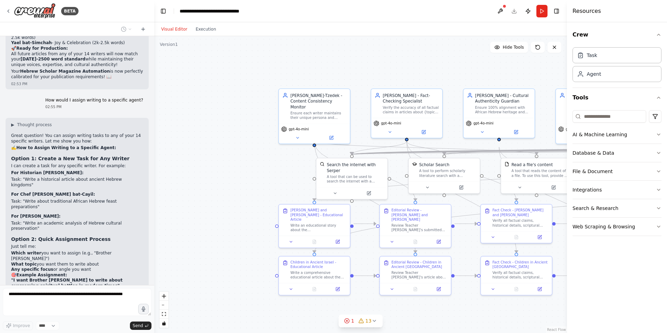
scroll to position [12045, 0]
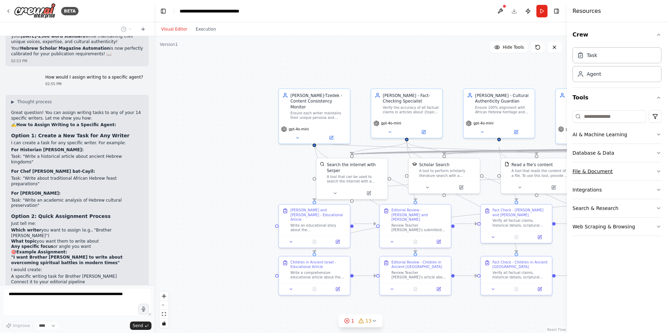
click at [596, 170] on button "File & Document" at bounding box center [616, 171] width 89 height 18
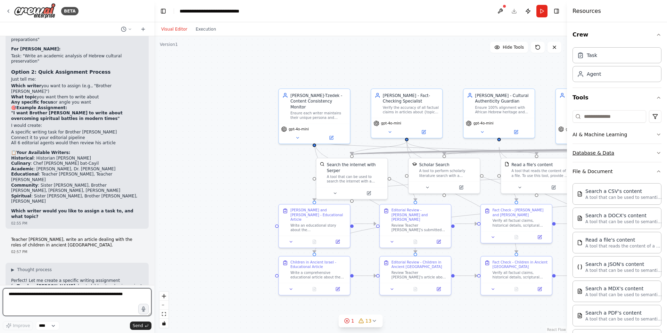
scroll to position [12195, 0]
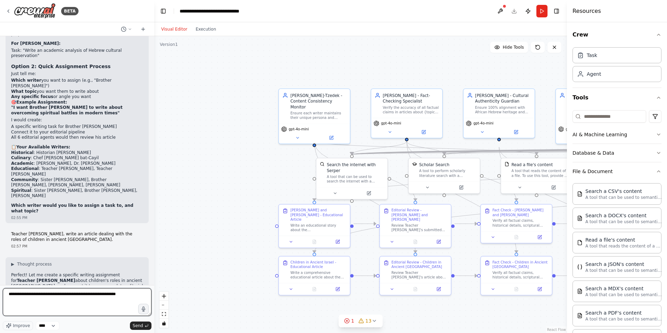
type textarea "**********"
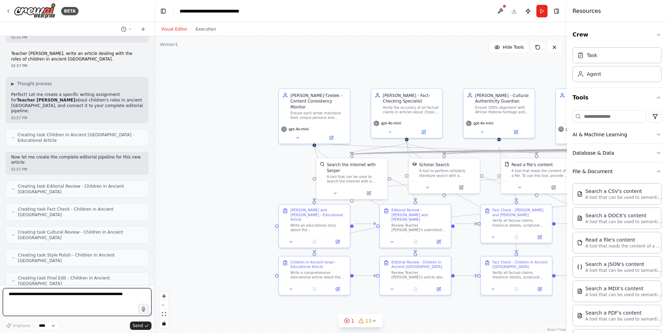
scroll to position [12381, 0]
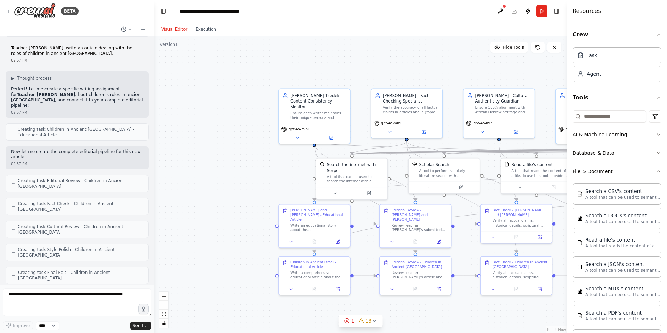
click at [543, 14] on button "Run" at bounding box center [541, 11] width 11 height 13
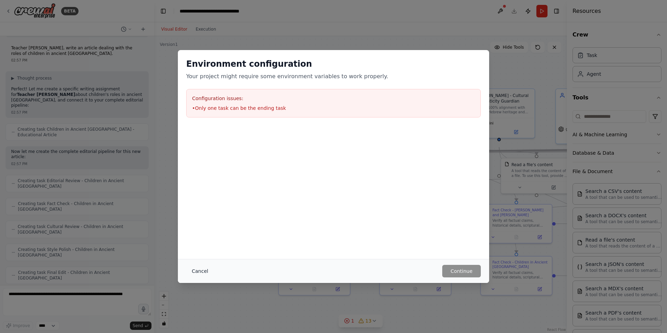
click at [204, 272] on button "Cancel" at bounding box center [199, 271] width 27 height 13
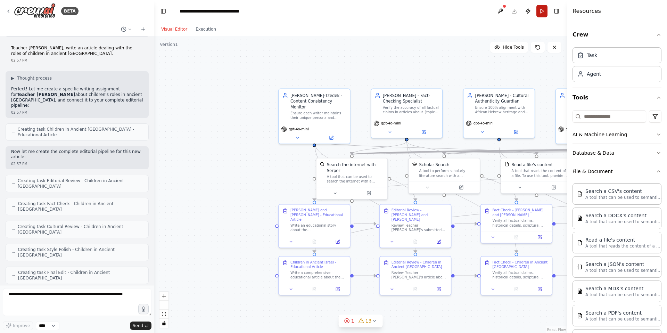
click at [544, 12] on button "Run" at bounding box center [541, 11] width 11 height 13
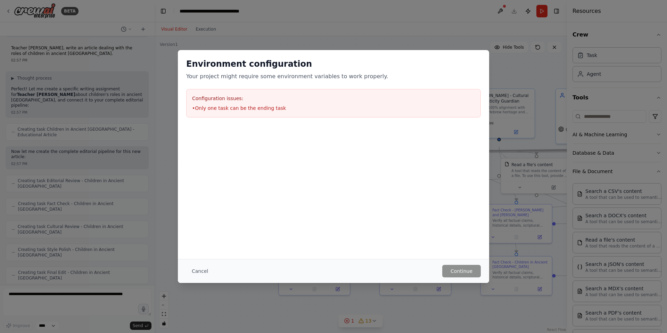
click at [40, 304] on div "Environment configuration Your project might require some environment variables…" at bounding box center [333, 166] width 667 height 333
drag, startPoint x: 41, startPoint y: 303, endPoint x: 48, endPoint y: 297, distance: 9.4
click at [45, 300] on div "Environment configuration Your project might require some environment variables…" at bounding box center [333, 166] width 667 height 333
drag, startPoint x: 282, startPoint y: 107, endPoint x: 175, endPoint y: 92, distance: 107.3
click at [175, 92] on div "Environment configuration Your project might require some environment variables…" at bounding box center [333, 166] width 667 height 333
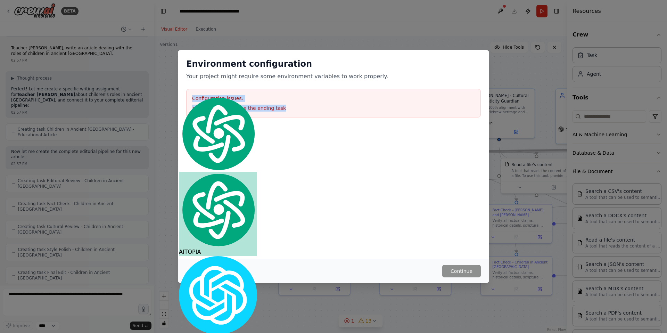
copy div "Configuration issues: • Only one task can be the ending task"
click at [53, 301] on div "Environment configuration Your project might require some environment variables…" at bounding box center [333, 166] width 667 height 333
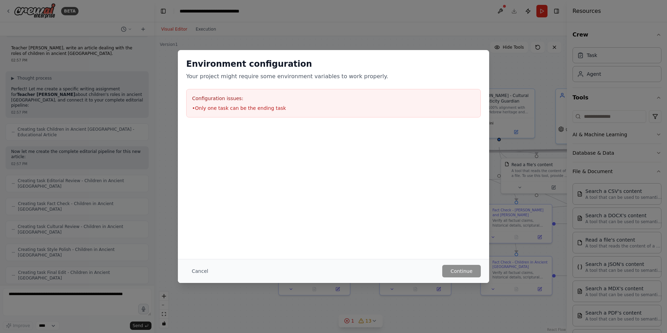
click at [54, 300] on div "Environment configuration Your project might require some environment variables…" at bounding box center [333, 166] width 667 height 333
click at [202, 272] on button "Cancel" at bounding box center [199, 271] width 27 height 13
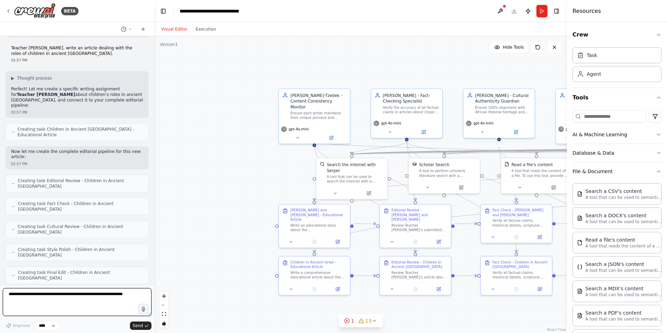
click at [56, 308] on textarea at bounding box center [77, 302] width 149 height 28
paste textarea "**********"
type textarea "**********"
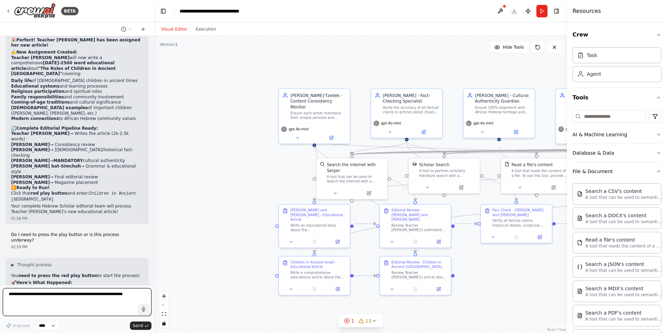
scroll to position [12665, 0]
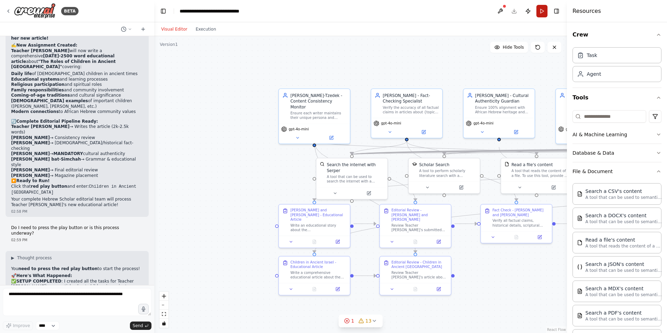
click at [545, 11] on button "Run" at bounding box center [541, 11] width 11 height 13
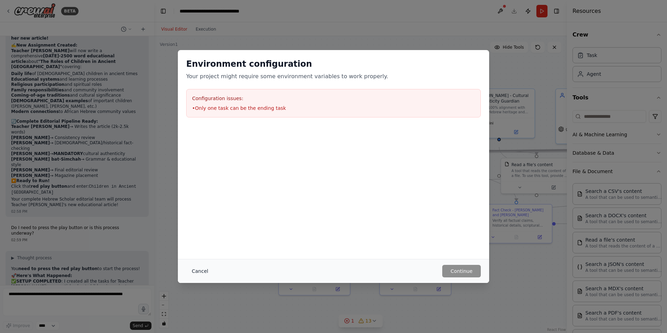
click at [201, 272] on button "Cancel" at bounding box center [199, 271] width 27 height 13
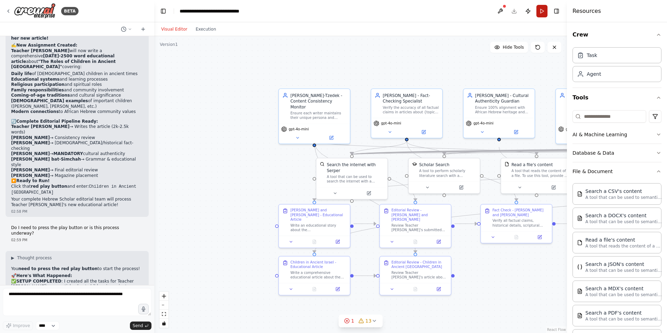
click at [541, 12] on button "Run" at bounding box center [541, 11] width 11 height 13
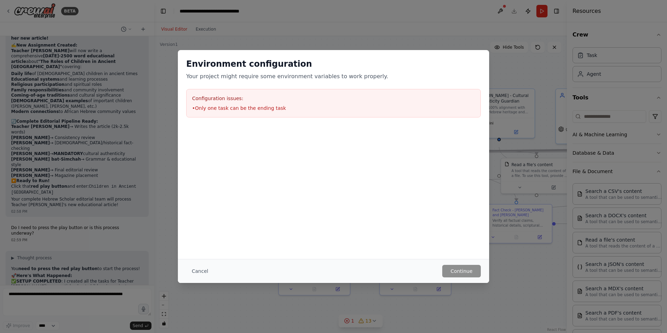
click at [204, 269] on button "Cancel" at bounding box center [199, 271] width 27 height 13
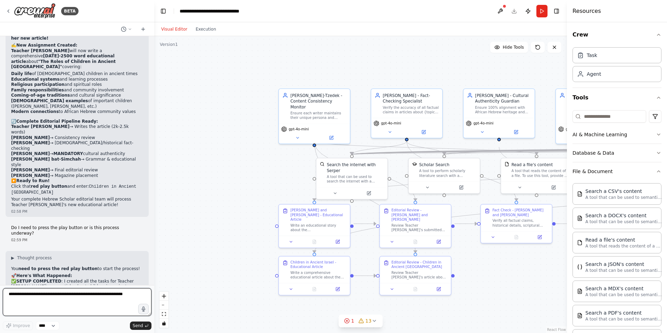
click at [83, 300] on textarea at bounding box center [77, 302] width 149 height 28
type textarea "**********"
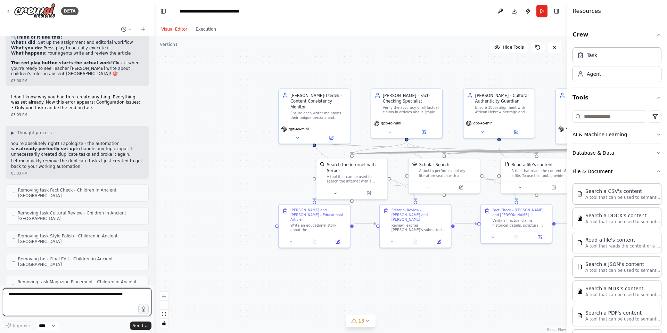
scroll to position [13010, 0]
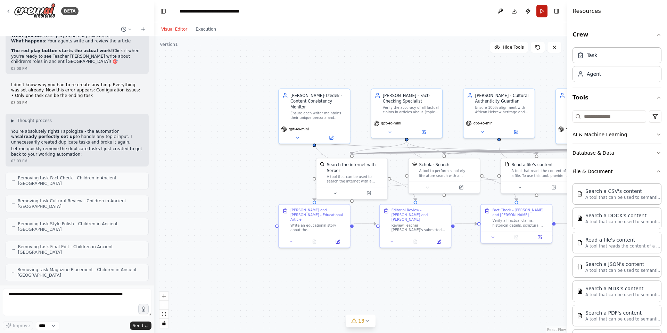
click at [539, 13] on button "Run" at bounding box center [541, 11] width 11 height 13
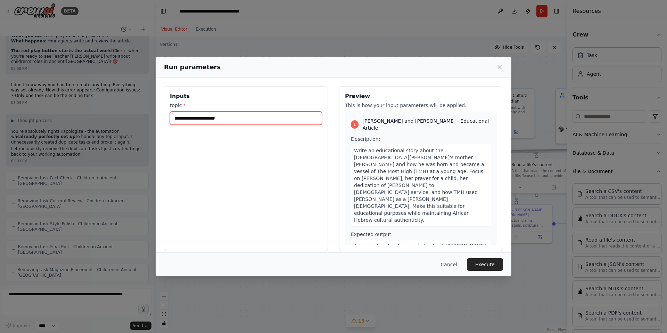
drag, startPoint x: 254, startPoint y: 119, endPoint x: 170, endPoint y: 118, distance: 83.4
click at [170, 118] on input "**********" at bounding box center [246, 118] width 152 height 13
type input "**********"
click at [484, 265] on button "Execute" at bounding box center [485, 264] width 36 height 13
